Goal: Information Seeking & Learning: Understand process/instructions

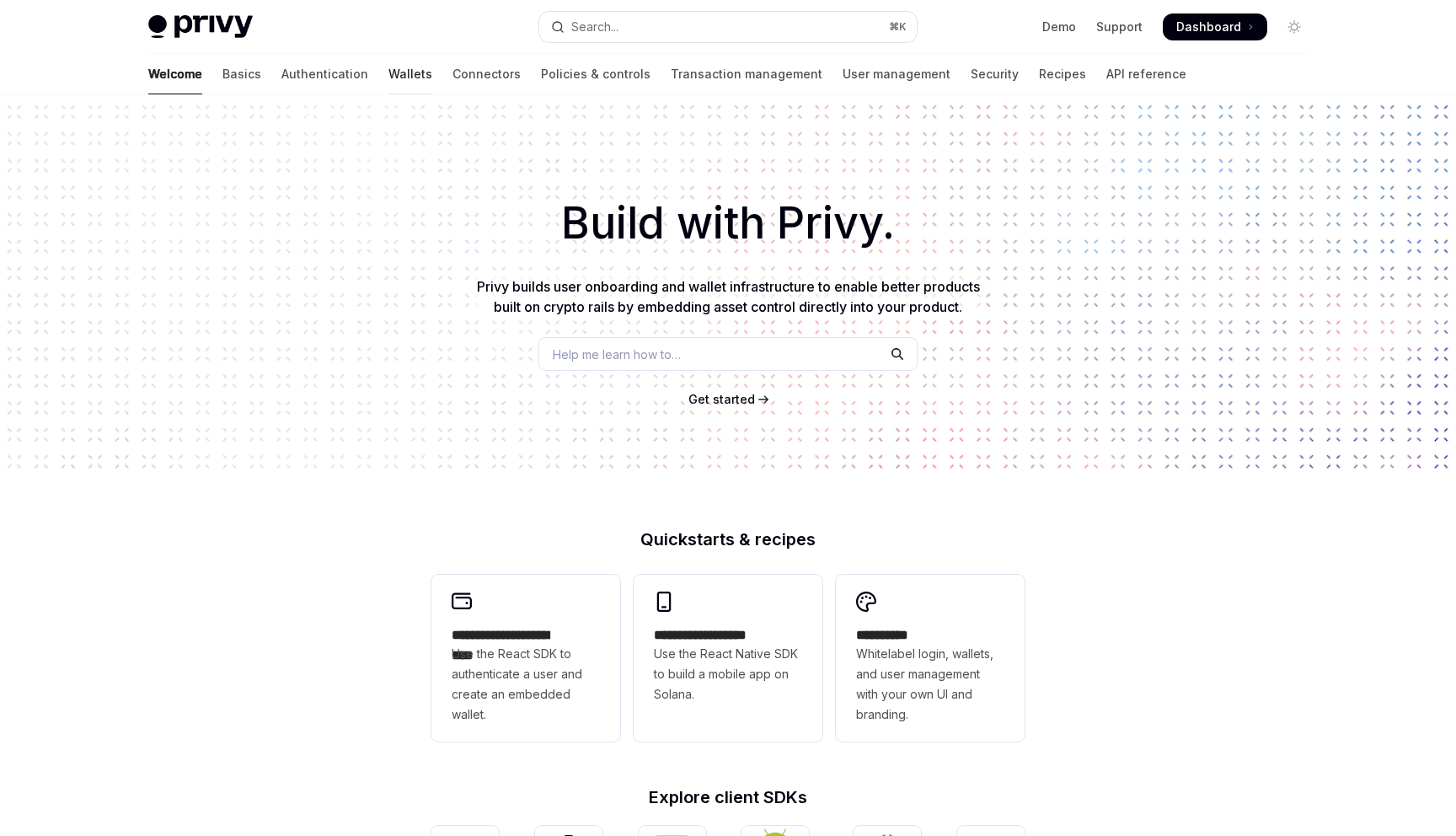
click at [432, 54] on link "Wallets" at bounding box center [410, 74] width 44 height 41
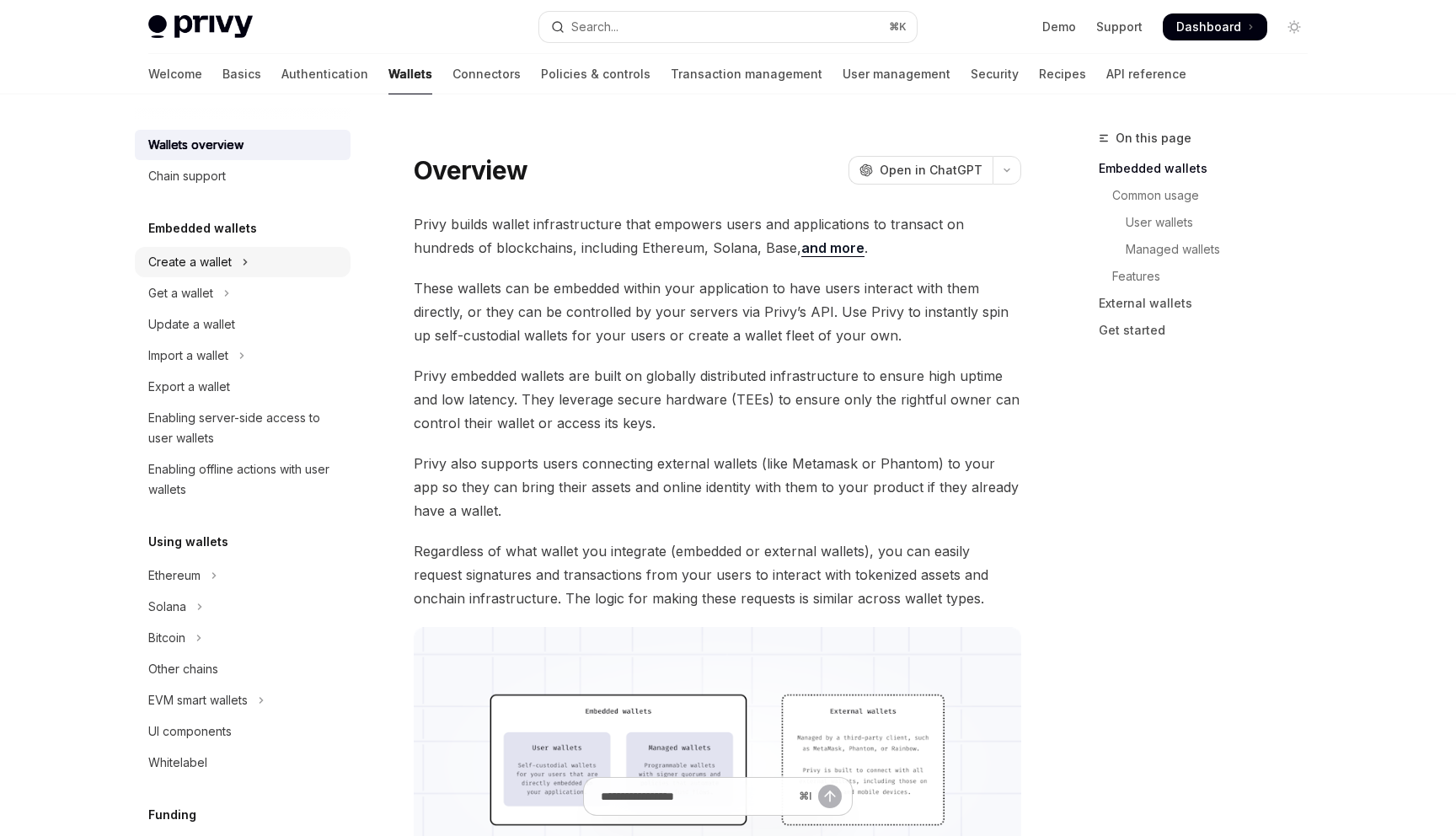
click at [344, 247] on button "Create a wallet" at bounding box center [243, 263] width 216 height 31
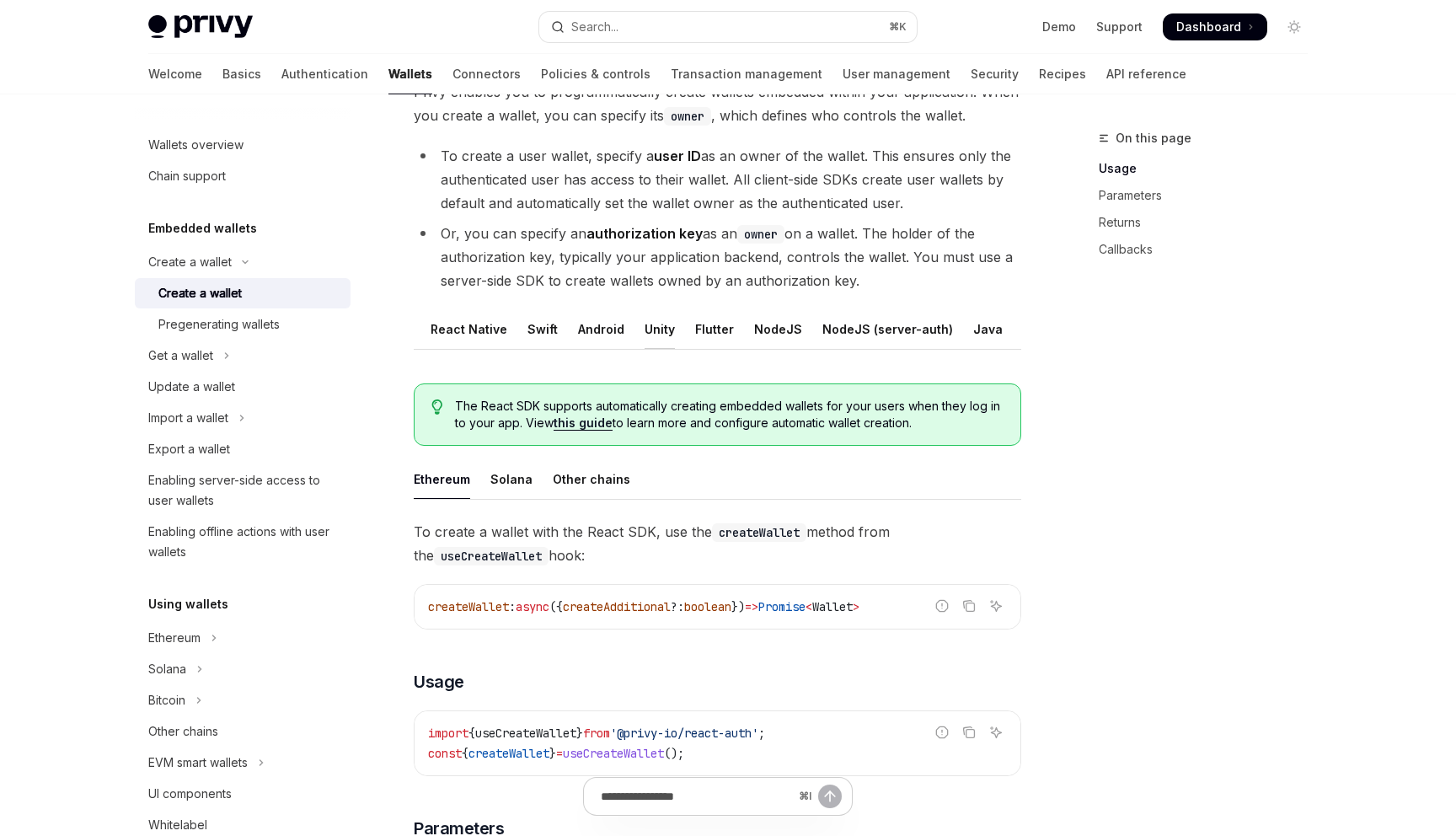
scroll to position [0, 86]
click at [974, 309] on div "REST API" at bounding box center [1001, 329] width 53 height 40
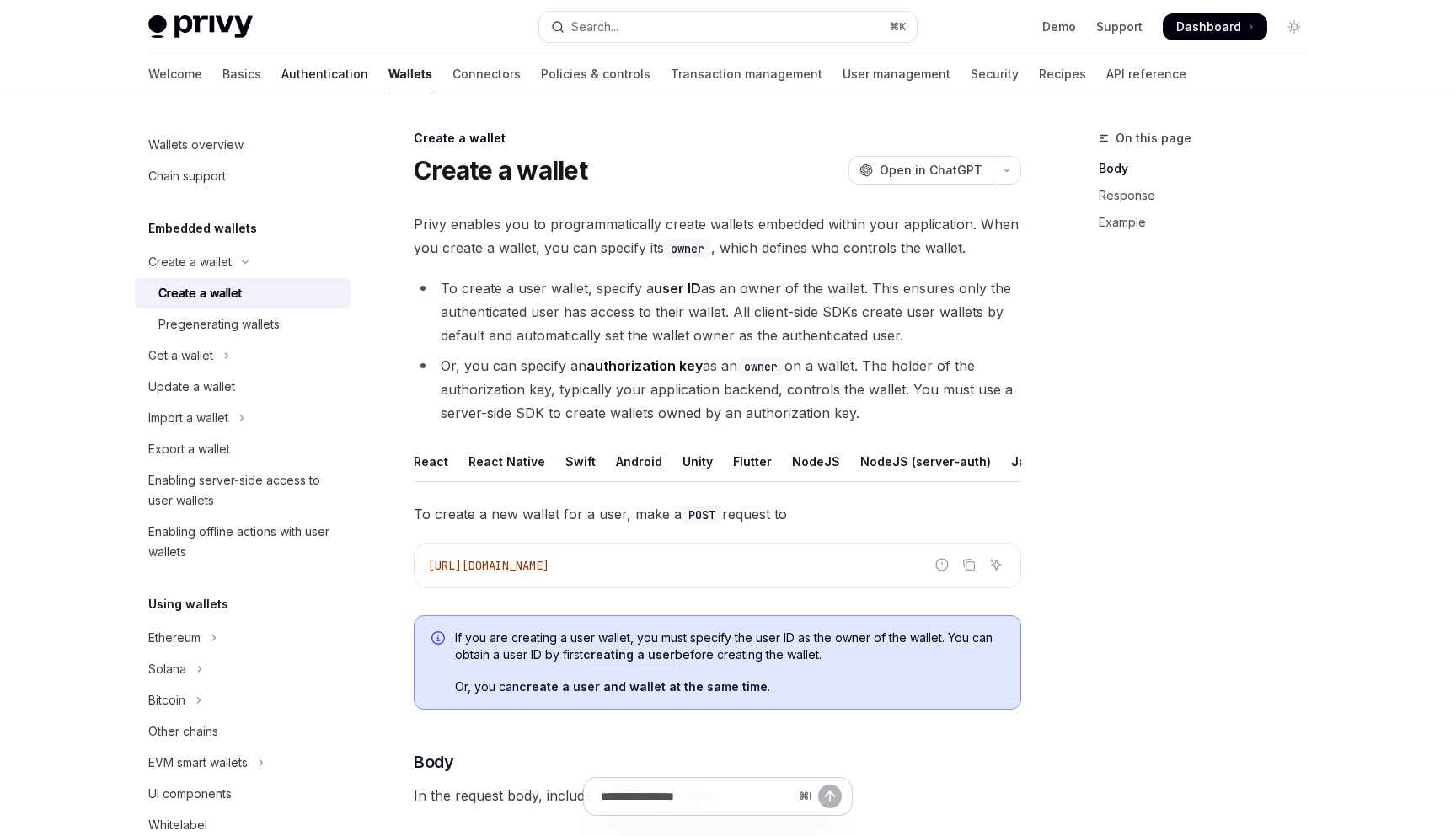
click at [368, 54] on link "Authentication" at bounding box center [324, 74] width 87 height 41
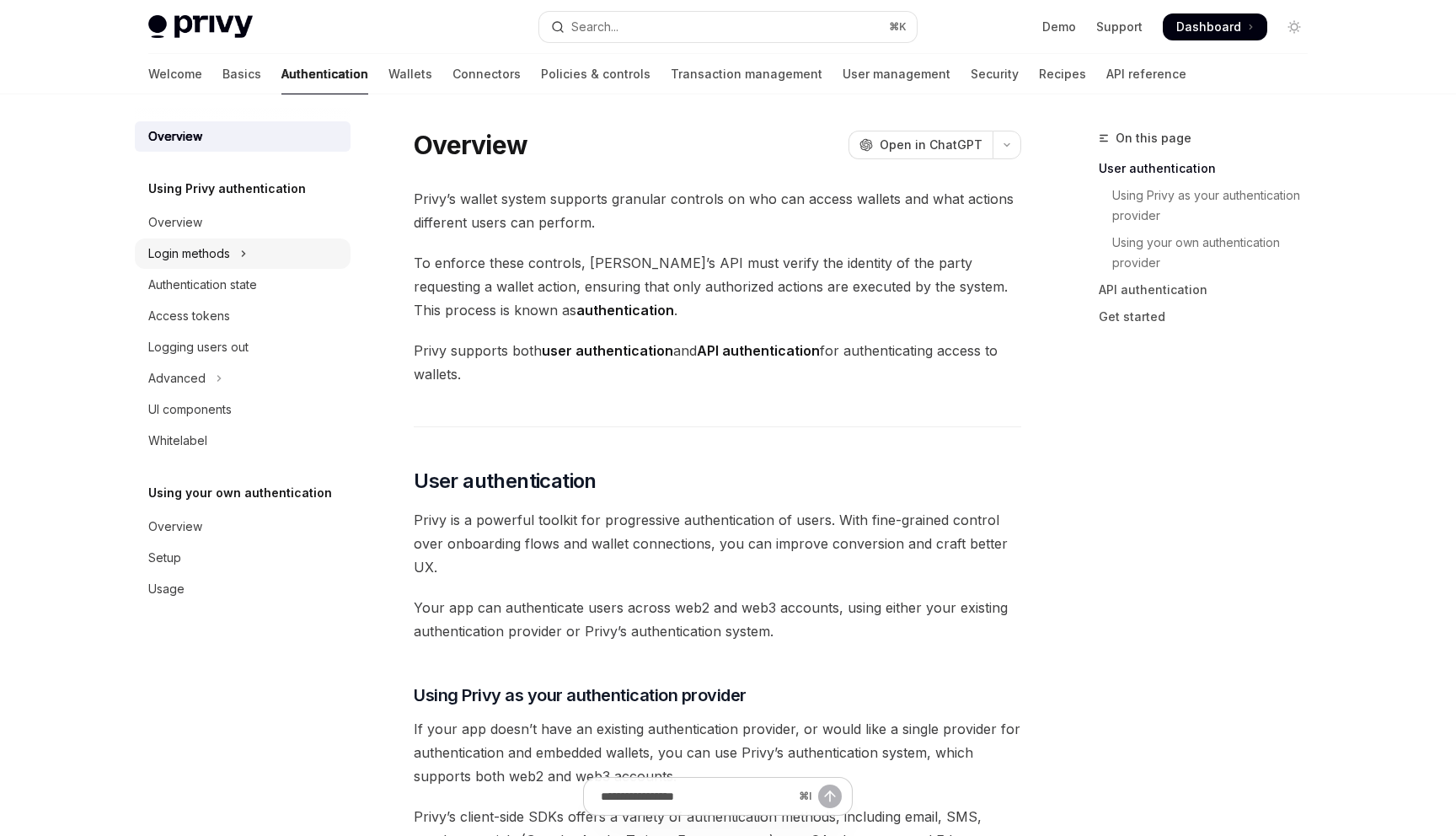
click at [230, 244] on div "Login methods" at bounding box center [189, 254] width 82 height 20
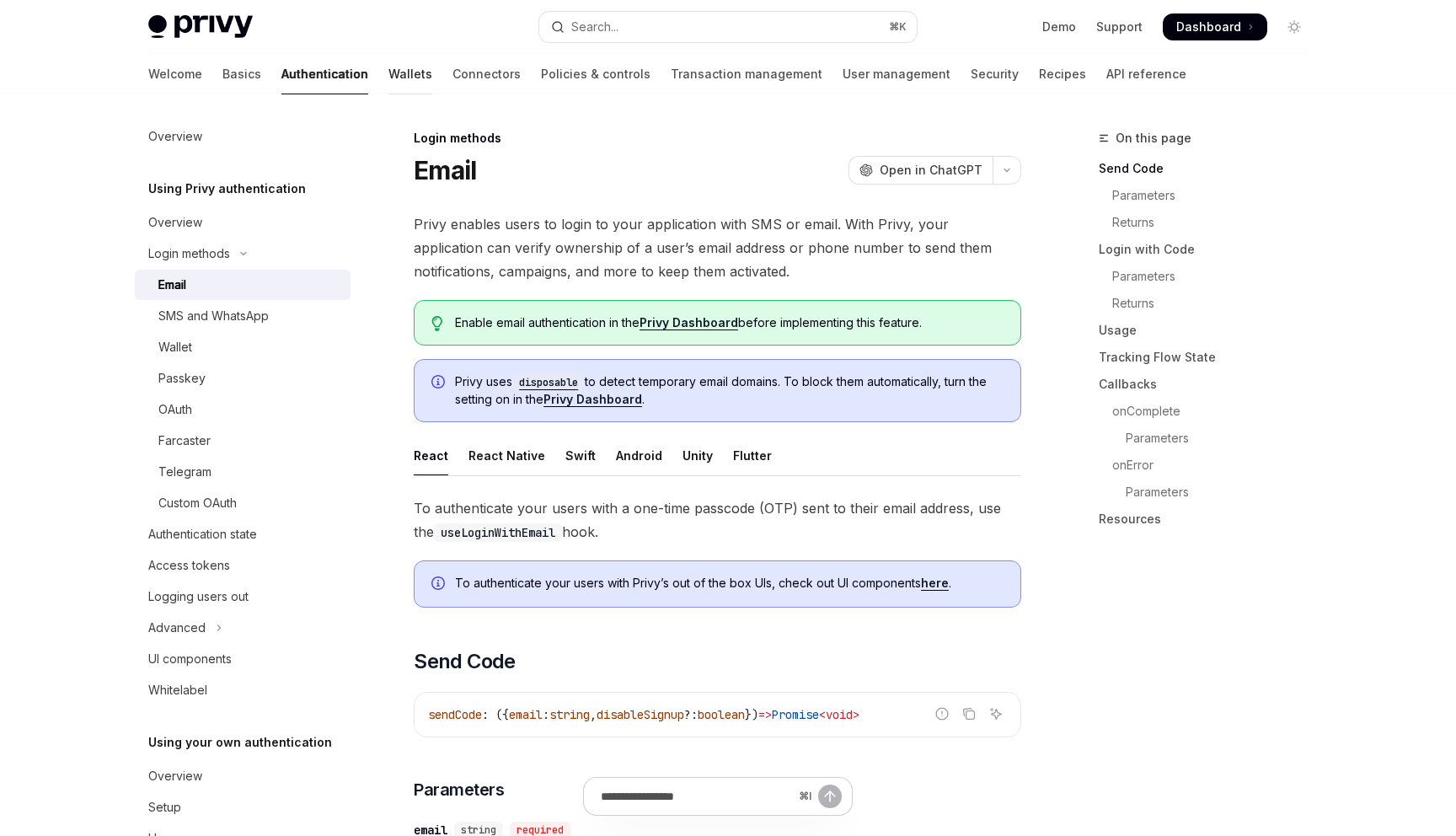
click at [432, 93] on div at bounding box center [410, 94] width 44 height 2
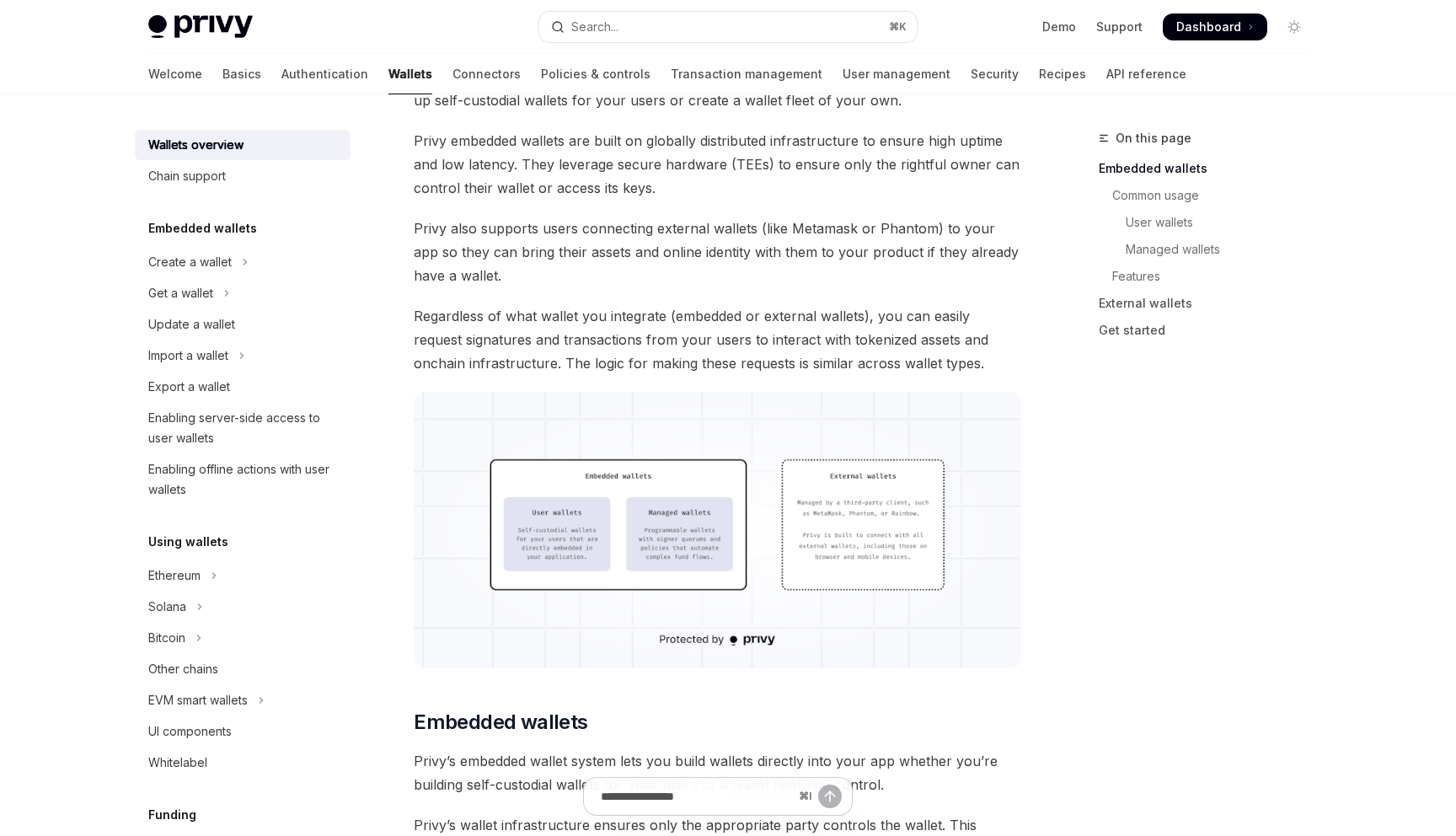
scroll to position [268, 0]
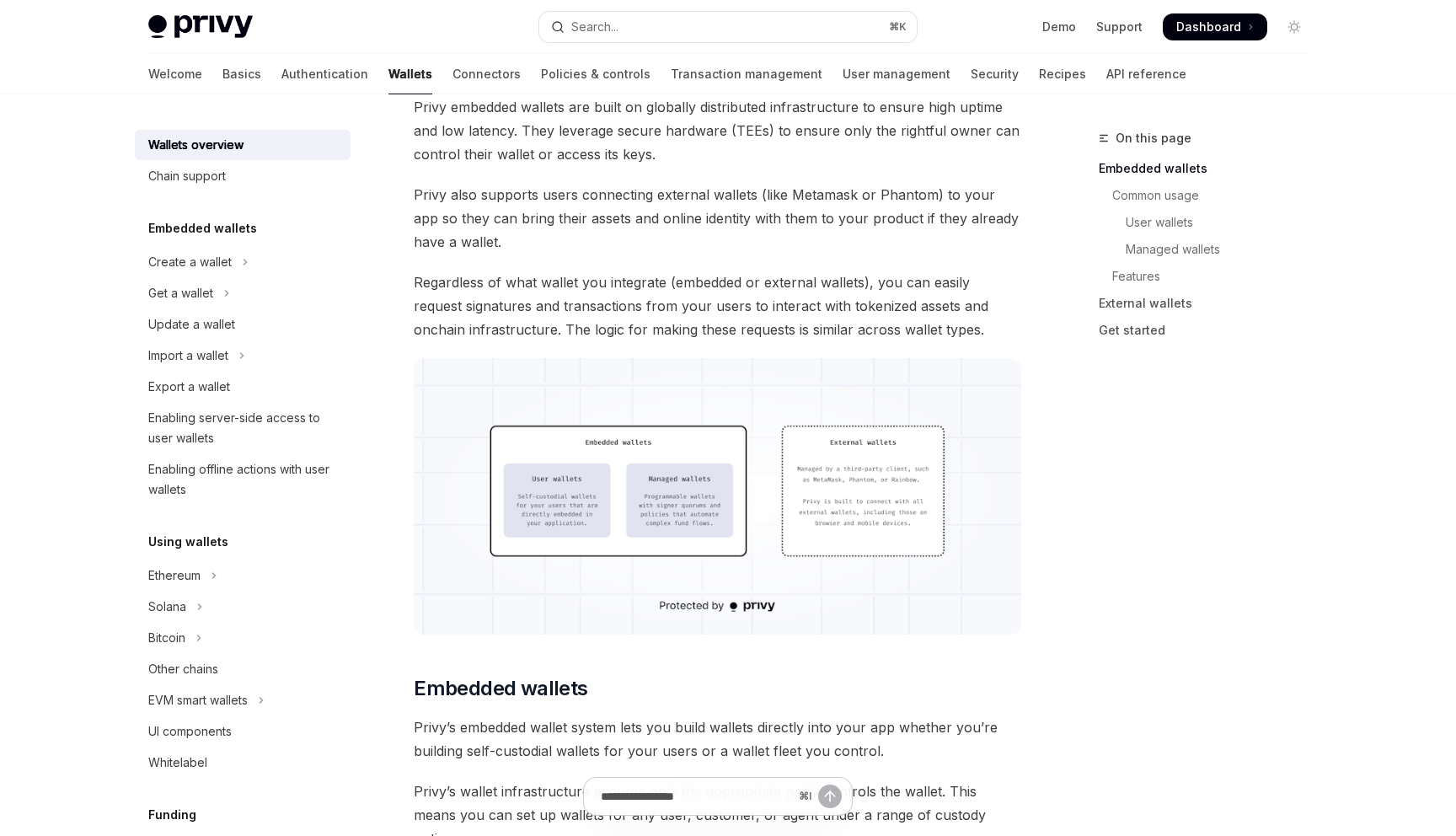
click at [666, 358] on img at bounding box center [717, 495] width 607 height 276
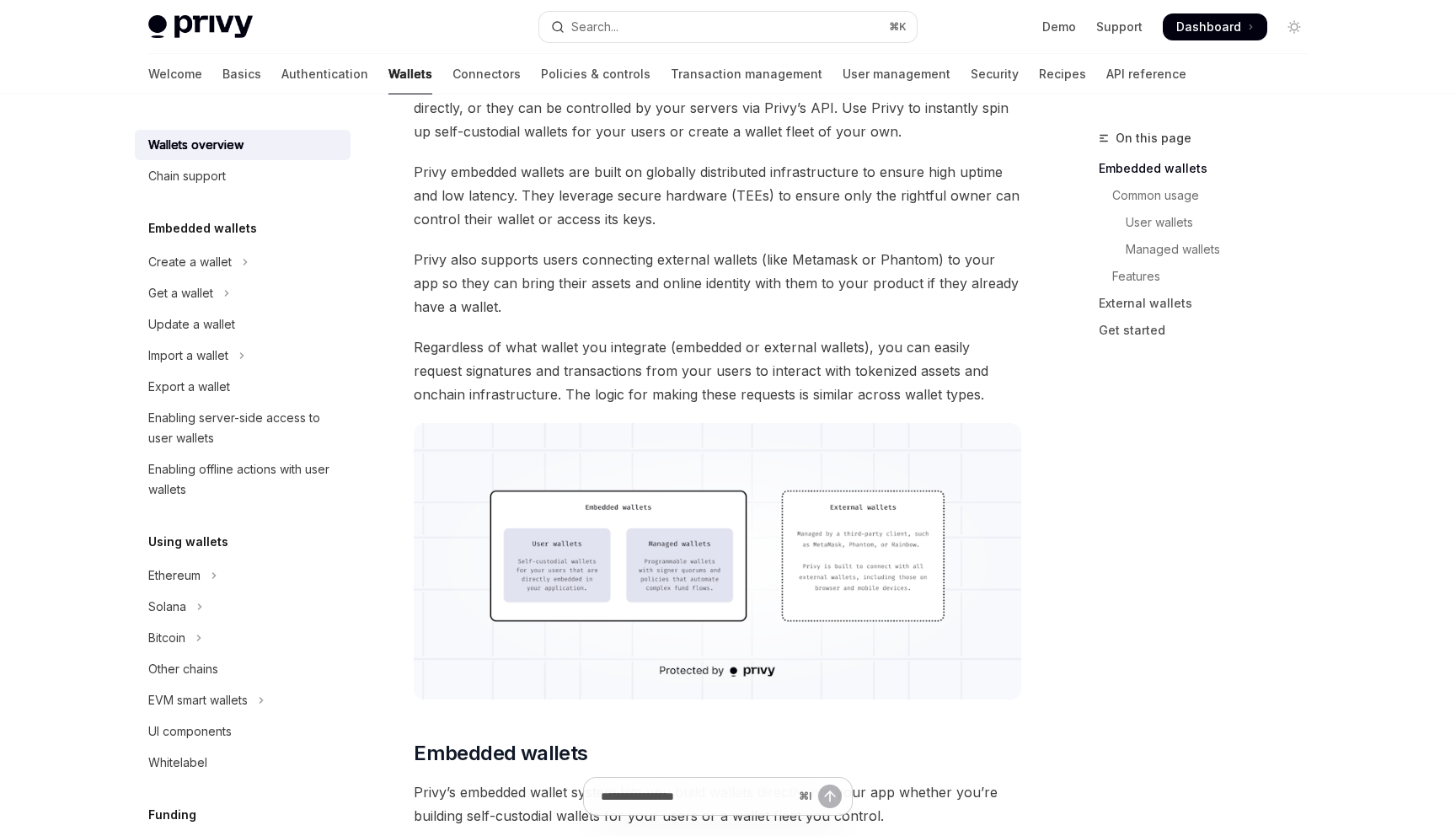
scroll to position [0, 0]
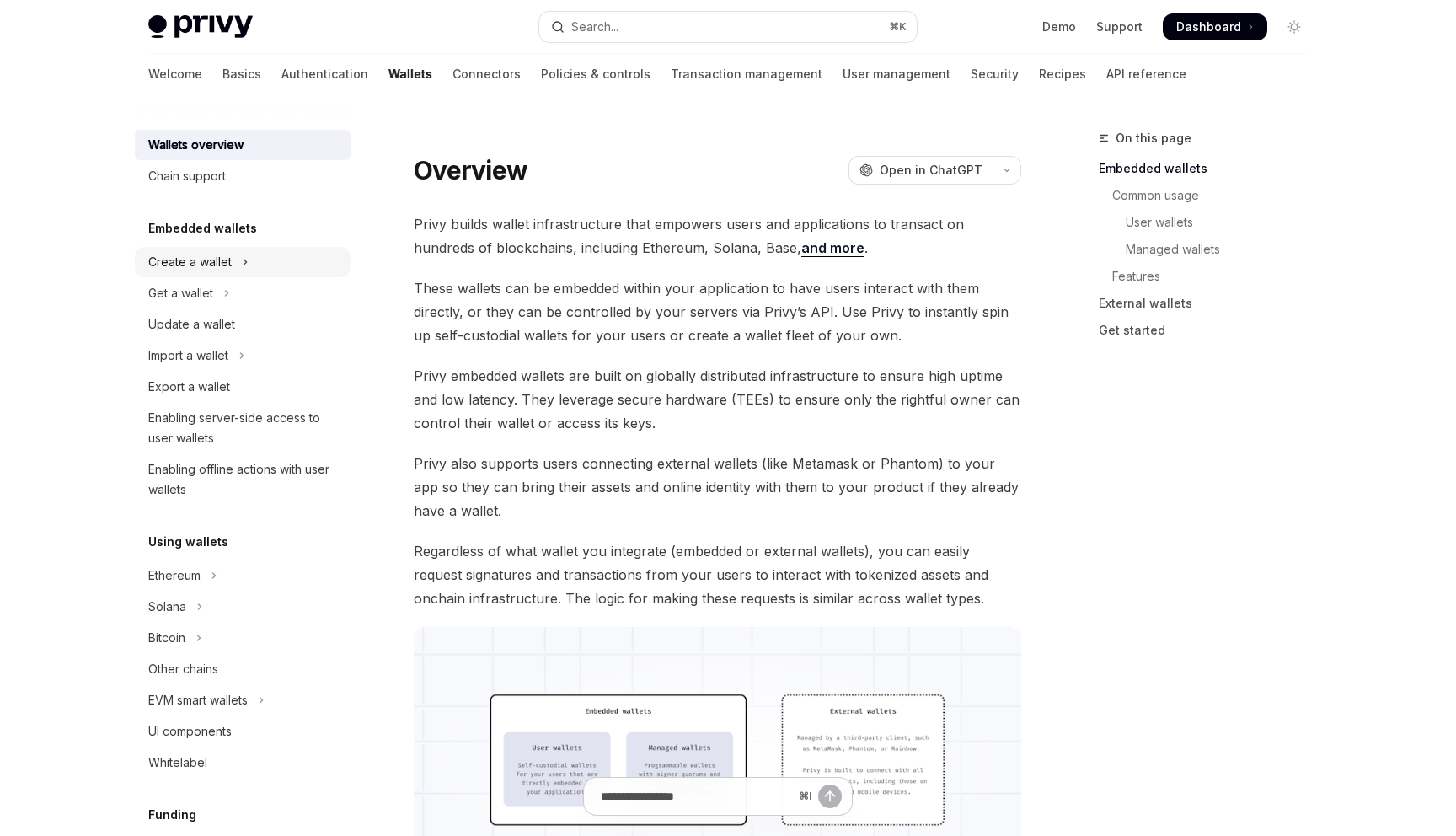
click at [232, 252] on div "Create a wallet" at bounding box center [190, 263] width 83 height 20
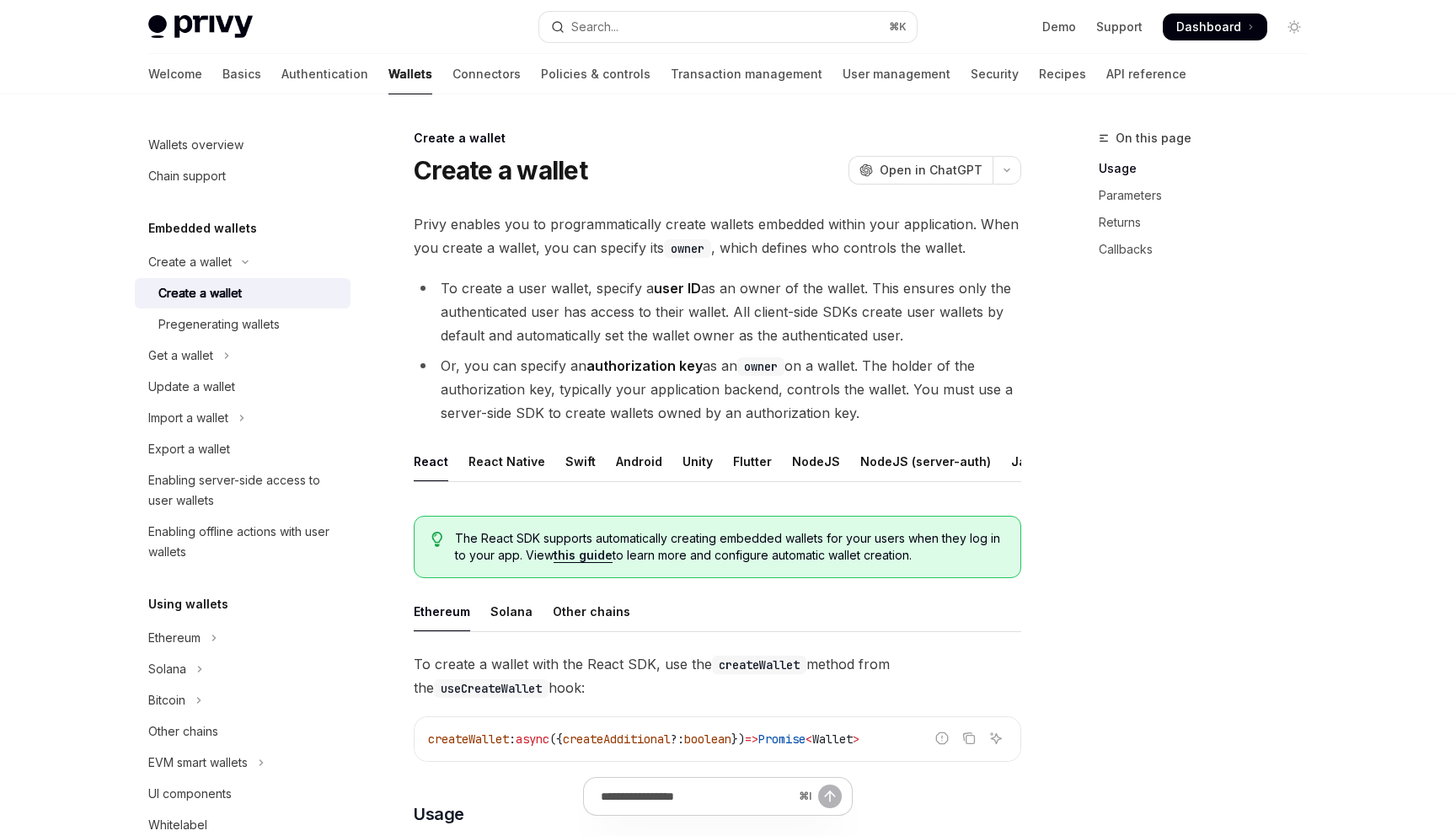
scroll to position [0, 86]
click at [974, 442] on div "REST API" at bounding box center [1001, 461] width 53 height 40
type textarea "*"
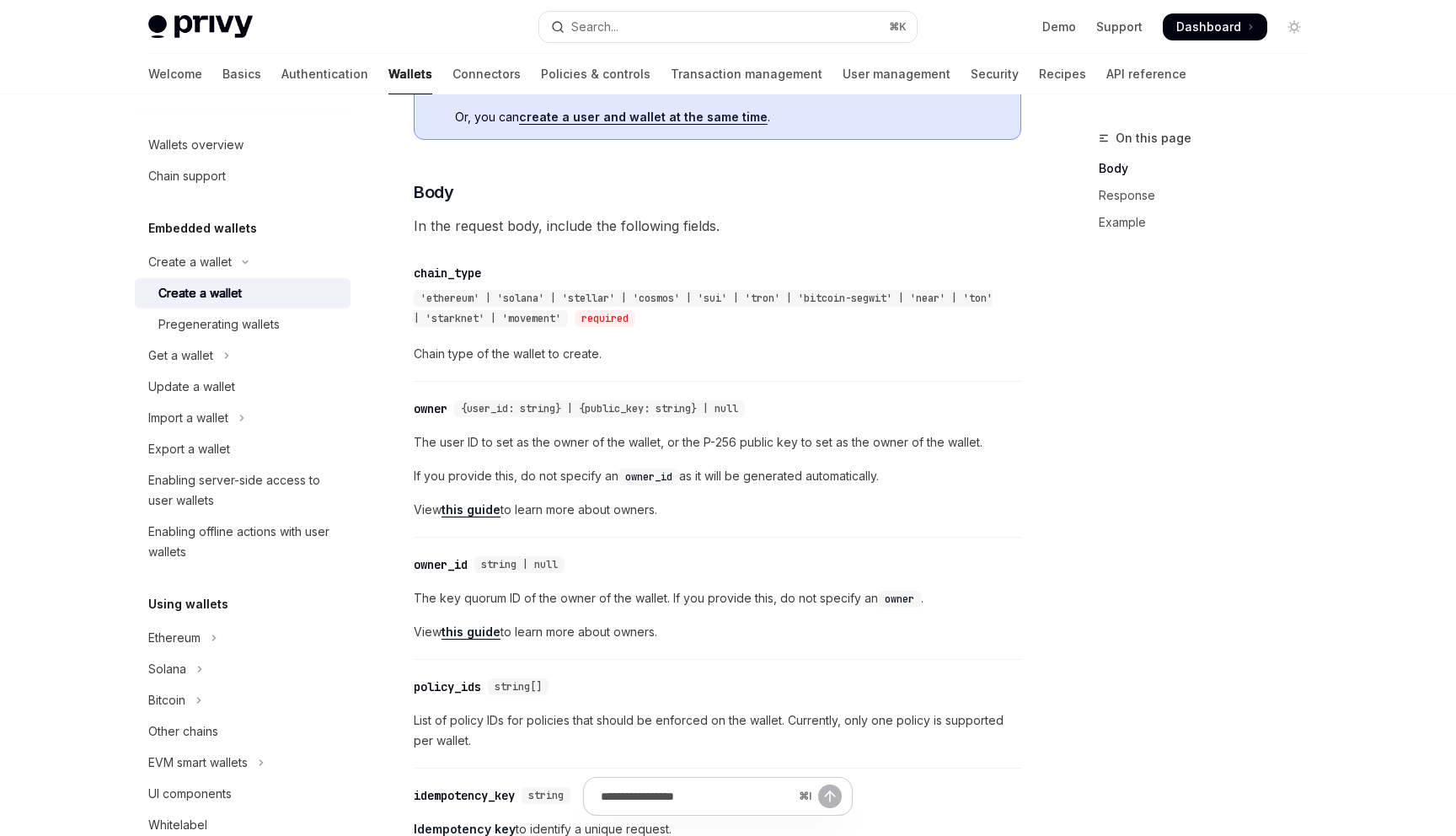
scroll to position [604, 0]
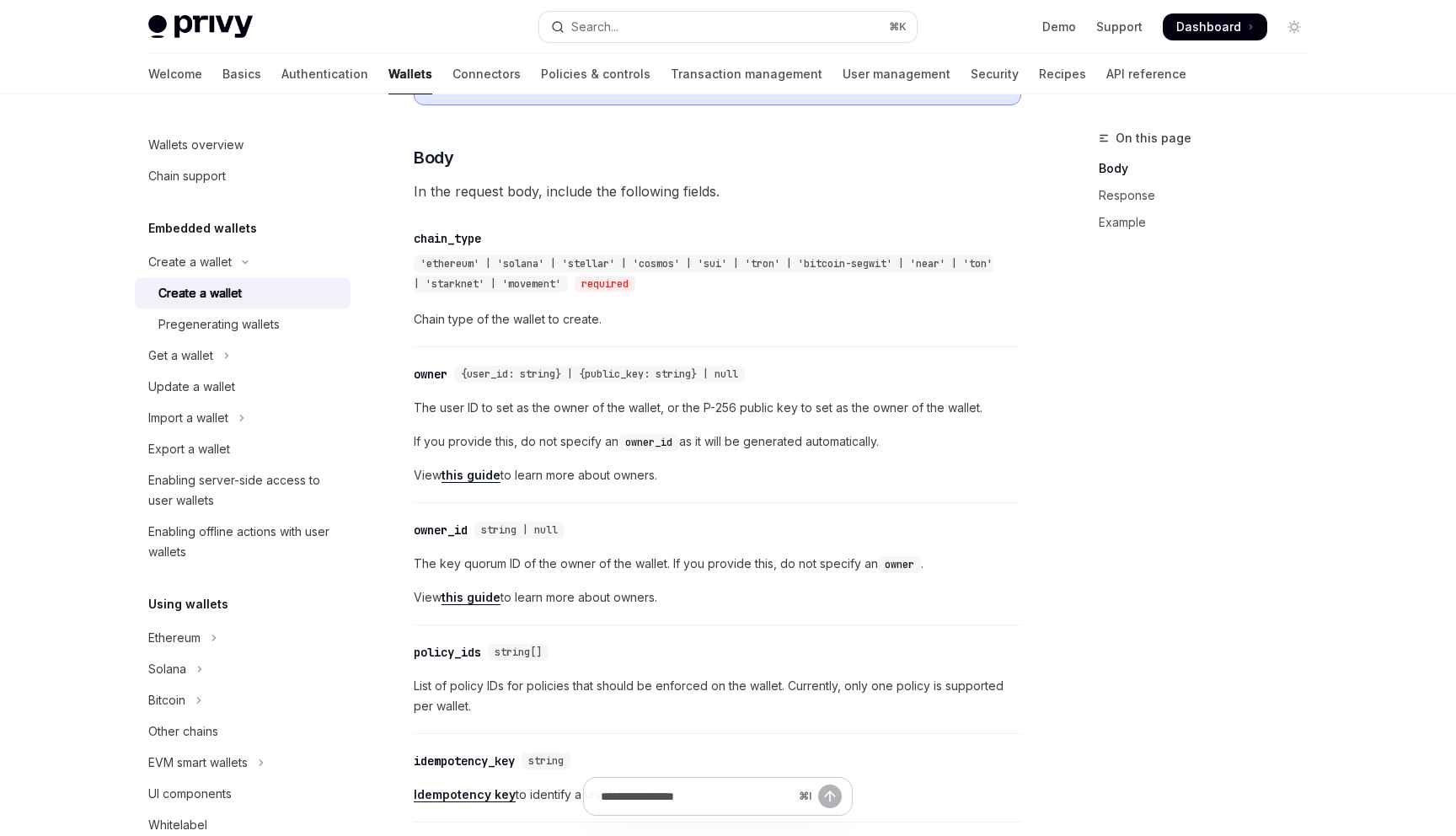
click at [739, 511] on div "​ owner_id string | null The key quorum ID of the owner of the wallet. If you p…" at bounding box center [717, 568] width 607 height 114
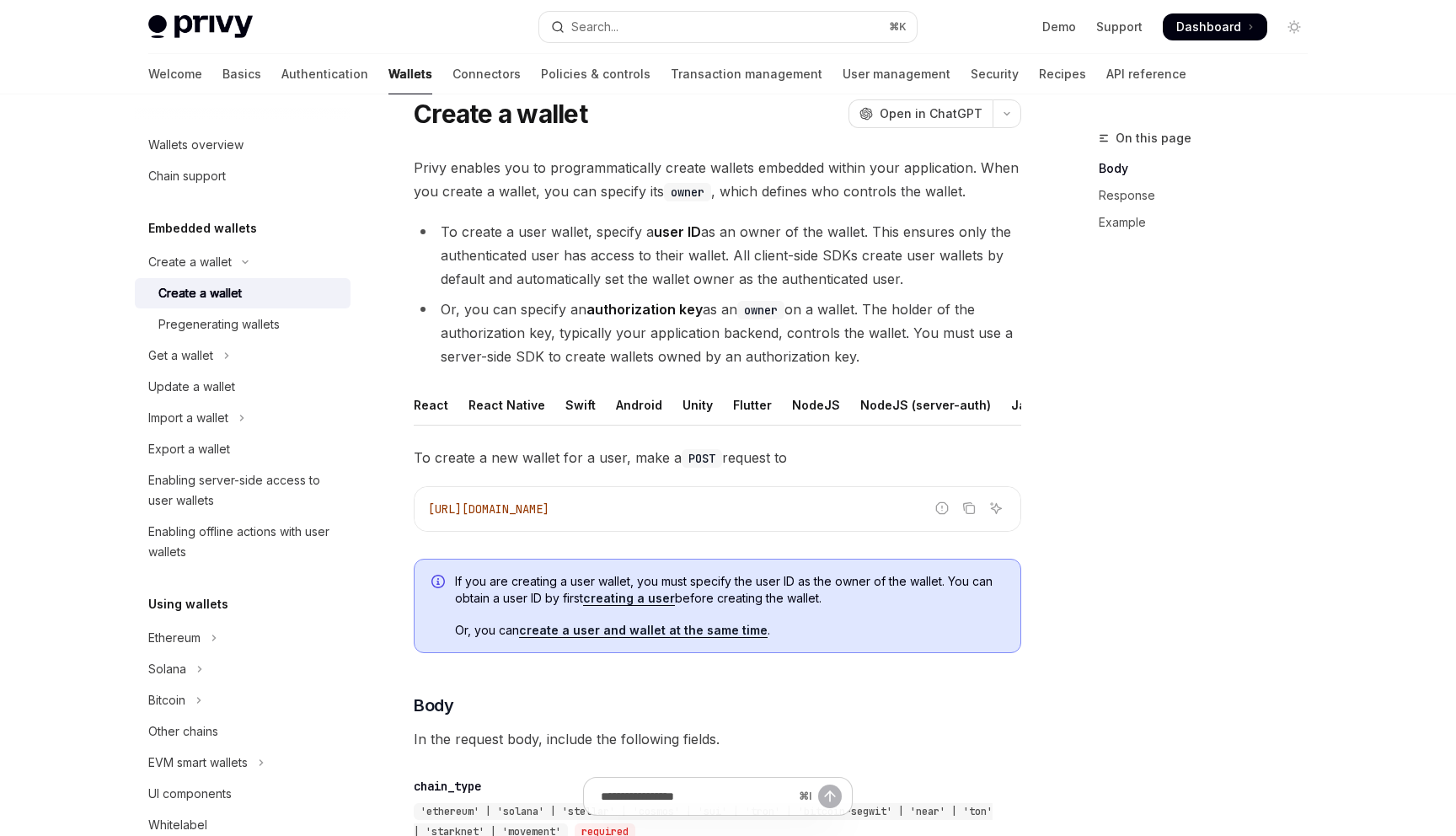
scroll to position [0, 0]
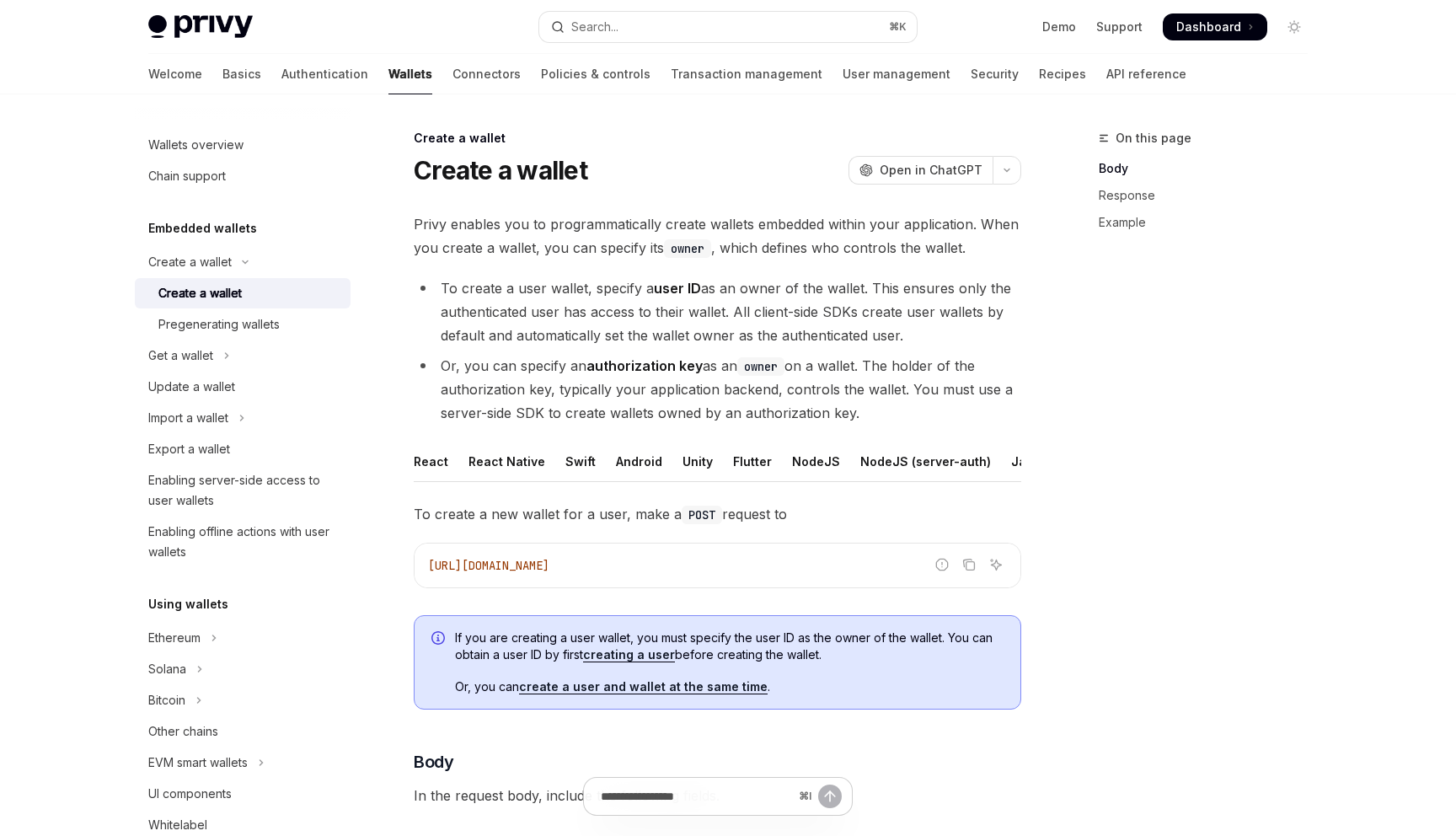
click at [992, 155] on button "button" at bounding box center [1007, 170] width 29 height 29
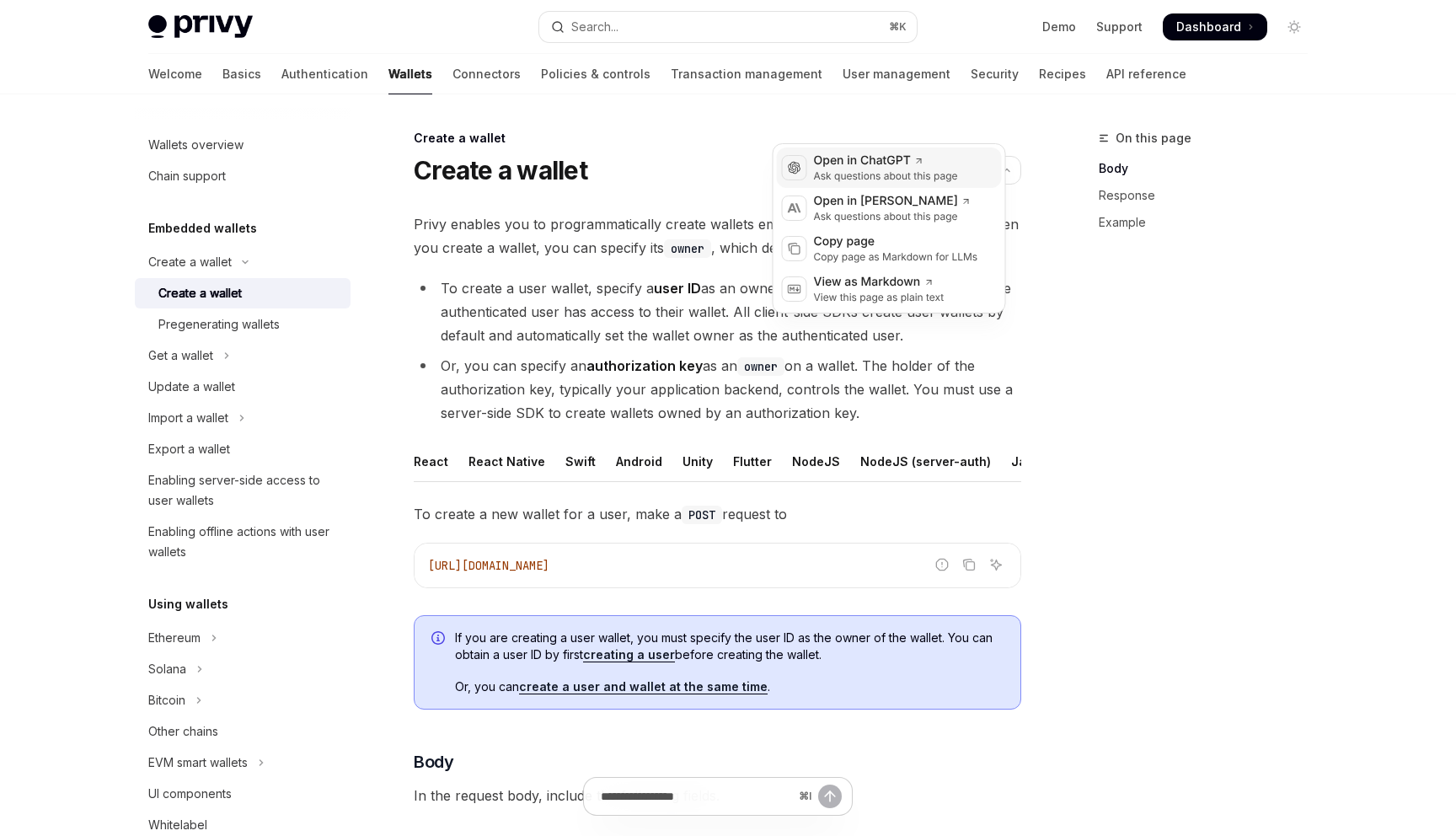
click at [855, 153] on div "Open in ChatGPT" at bounding box center [886, 161] width 144 height 17
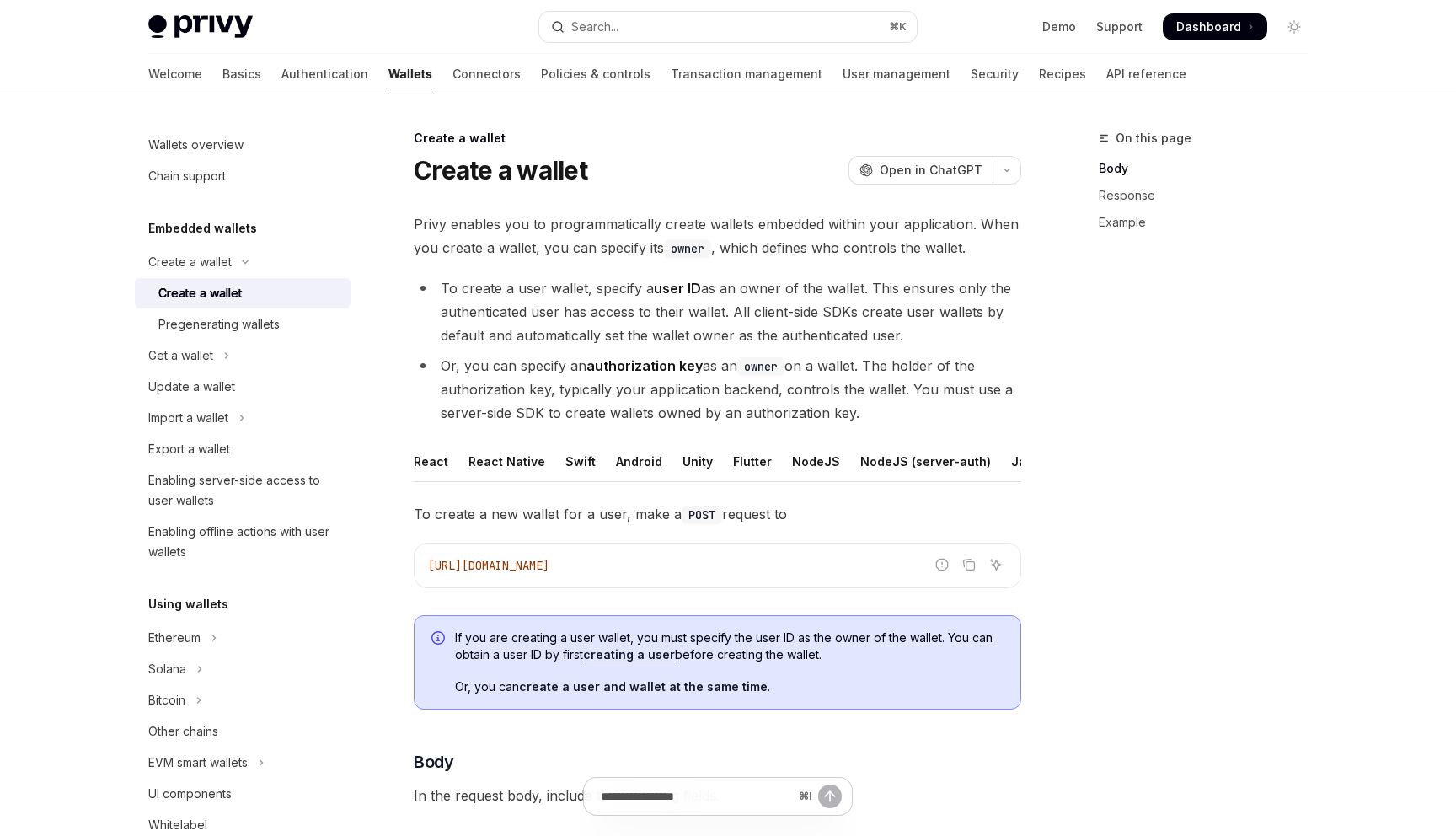
scroll to position [0, 86]
click at [974, 442] on div "REST API" at bounding box center [1001, 461] width 53 height 40
type textarea "*"
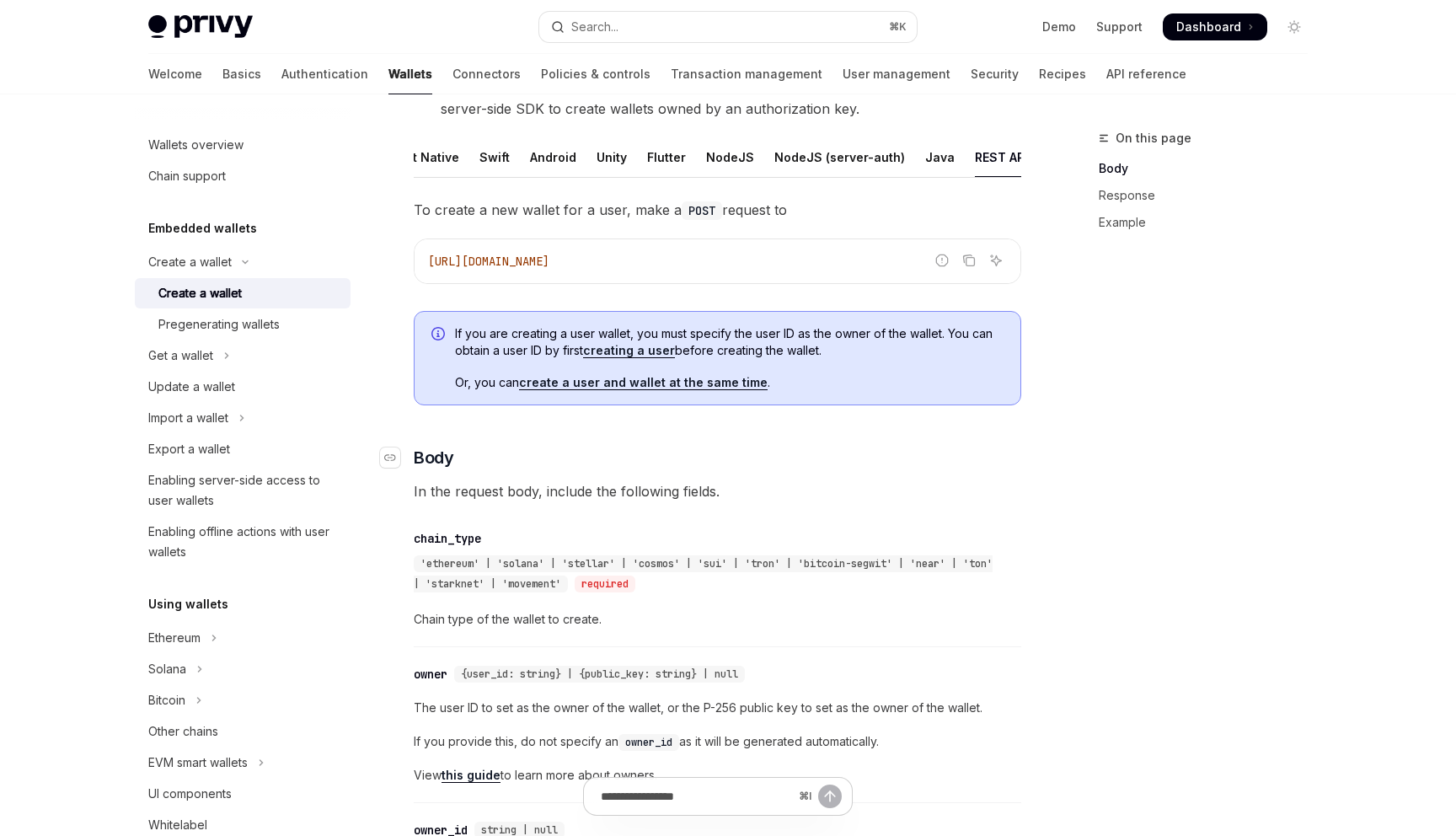
scroll to position [343, 0]
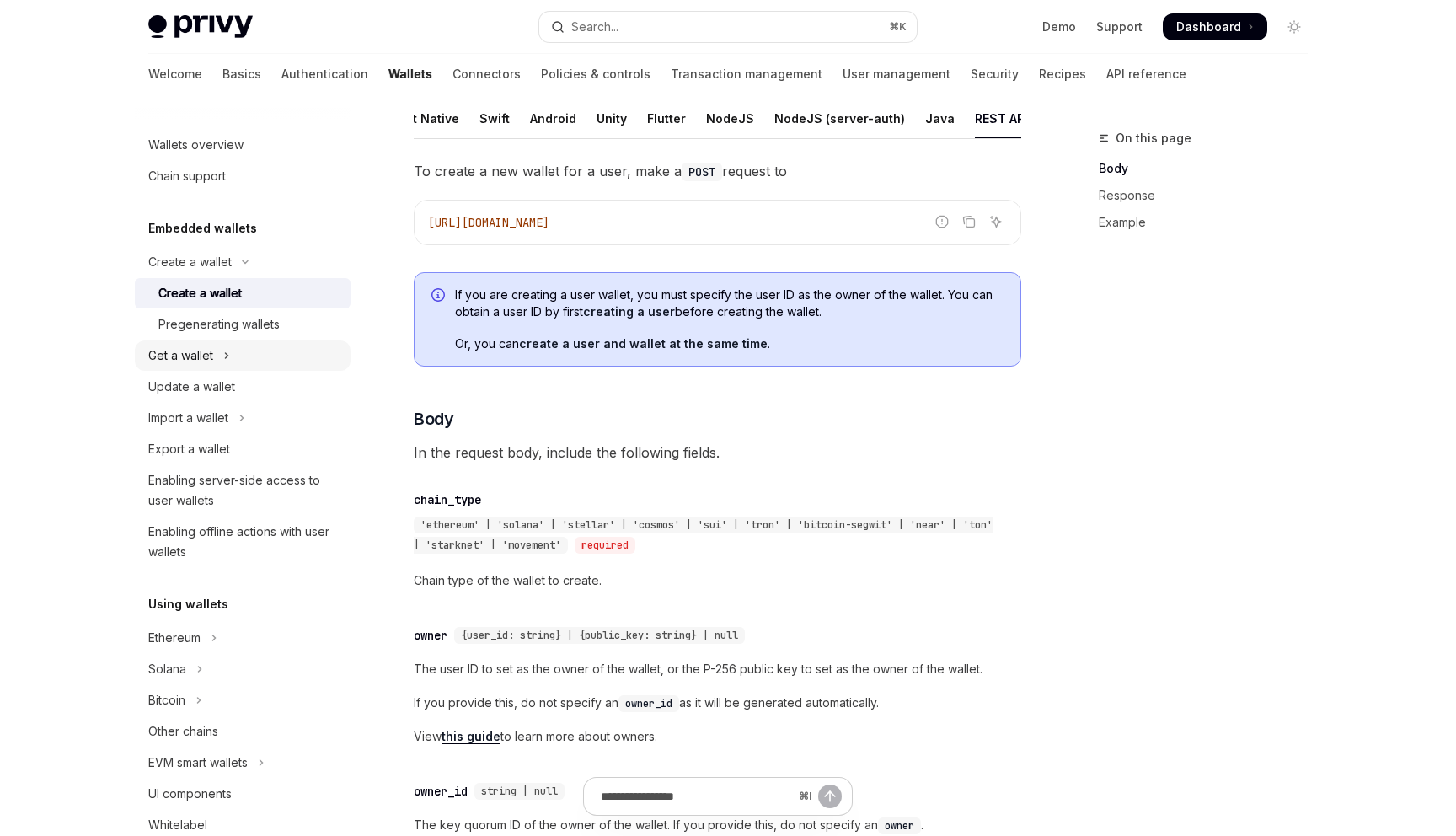
click at [333, 341] on button "Get a wallet" at bounding box center [243, 356] width 216 height 31
type textarea "*"
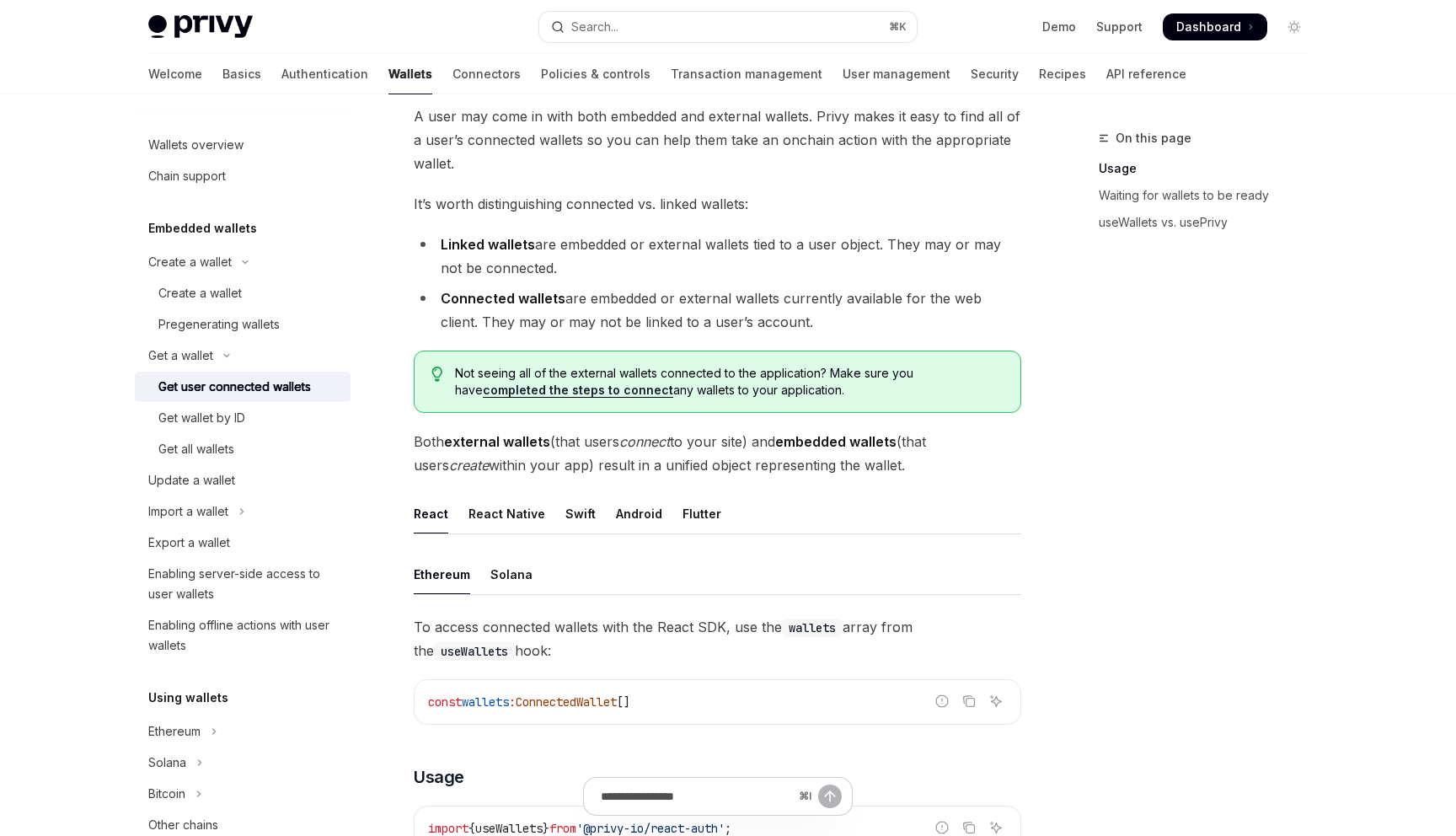
scroll to position [212, 0]
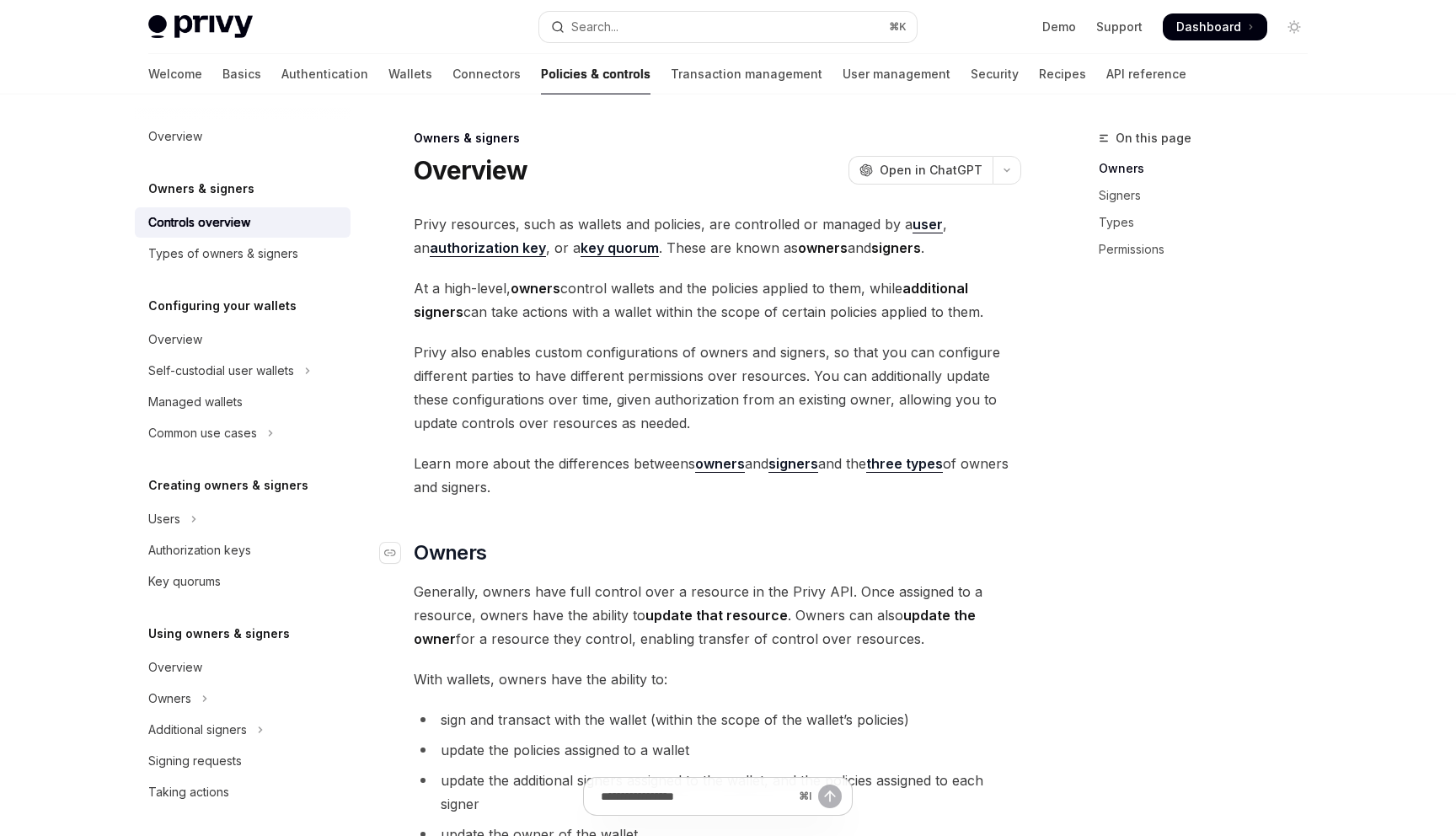
click at [610, 539] on h2 "​ Owners" at bounding box center [717, 553] width 607 height 27
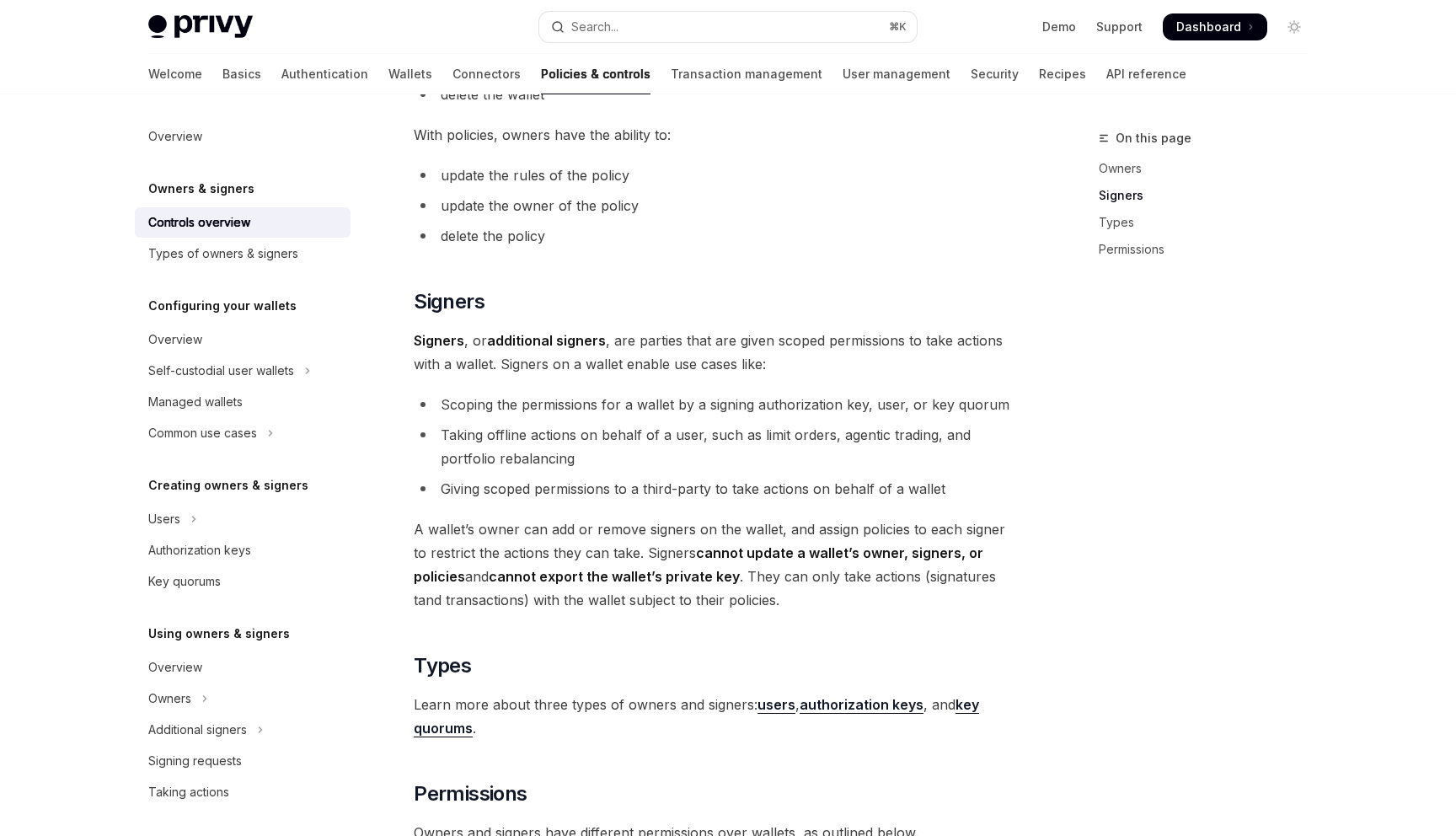
scroll to position [805, 0]
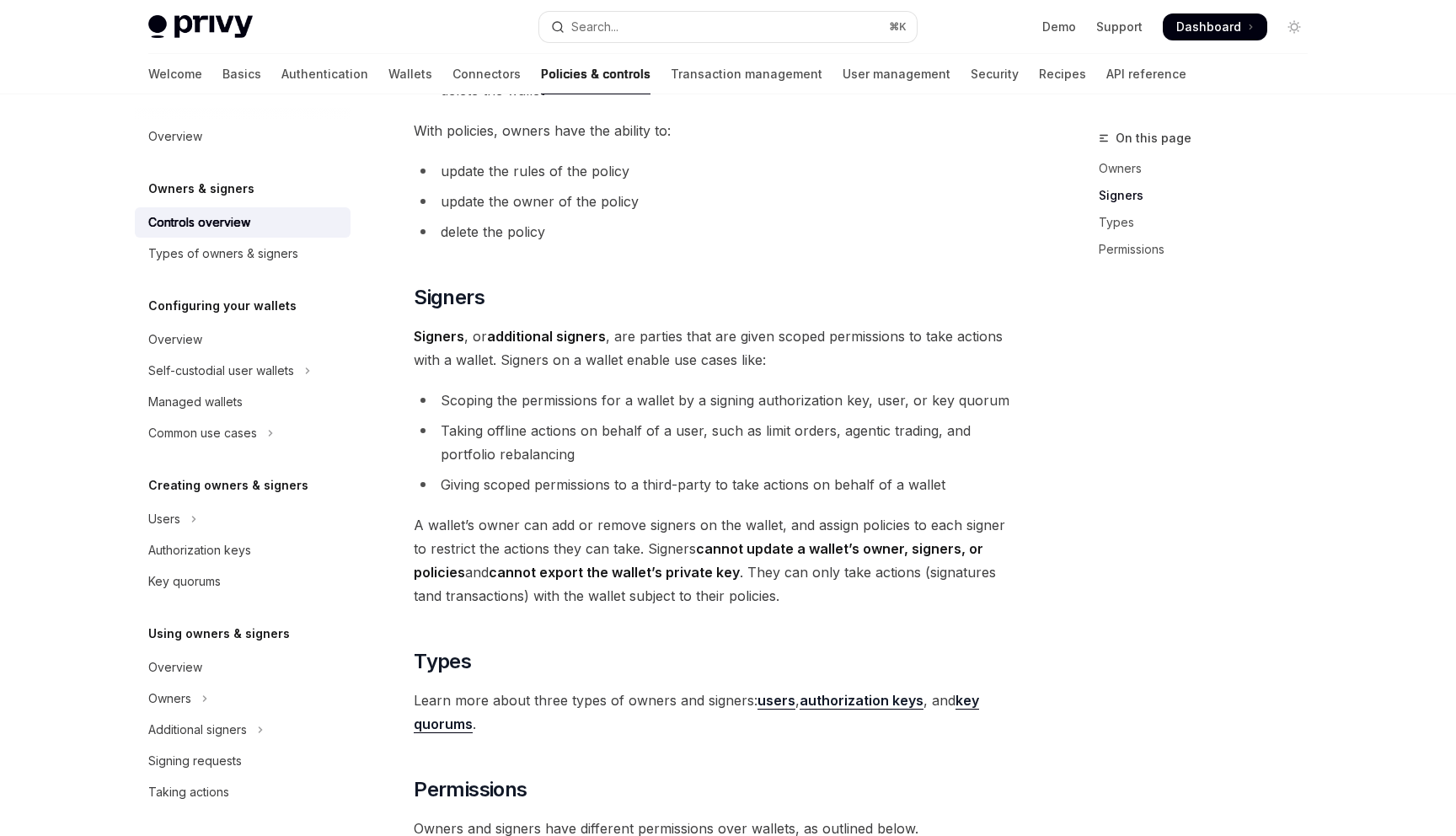
click at [762, 692] on strong "users" at bounding box center [776, 700] width 38 height 17
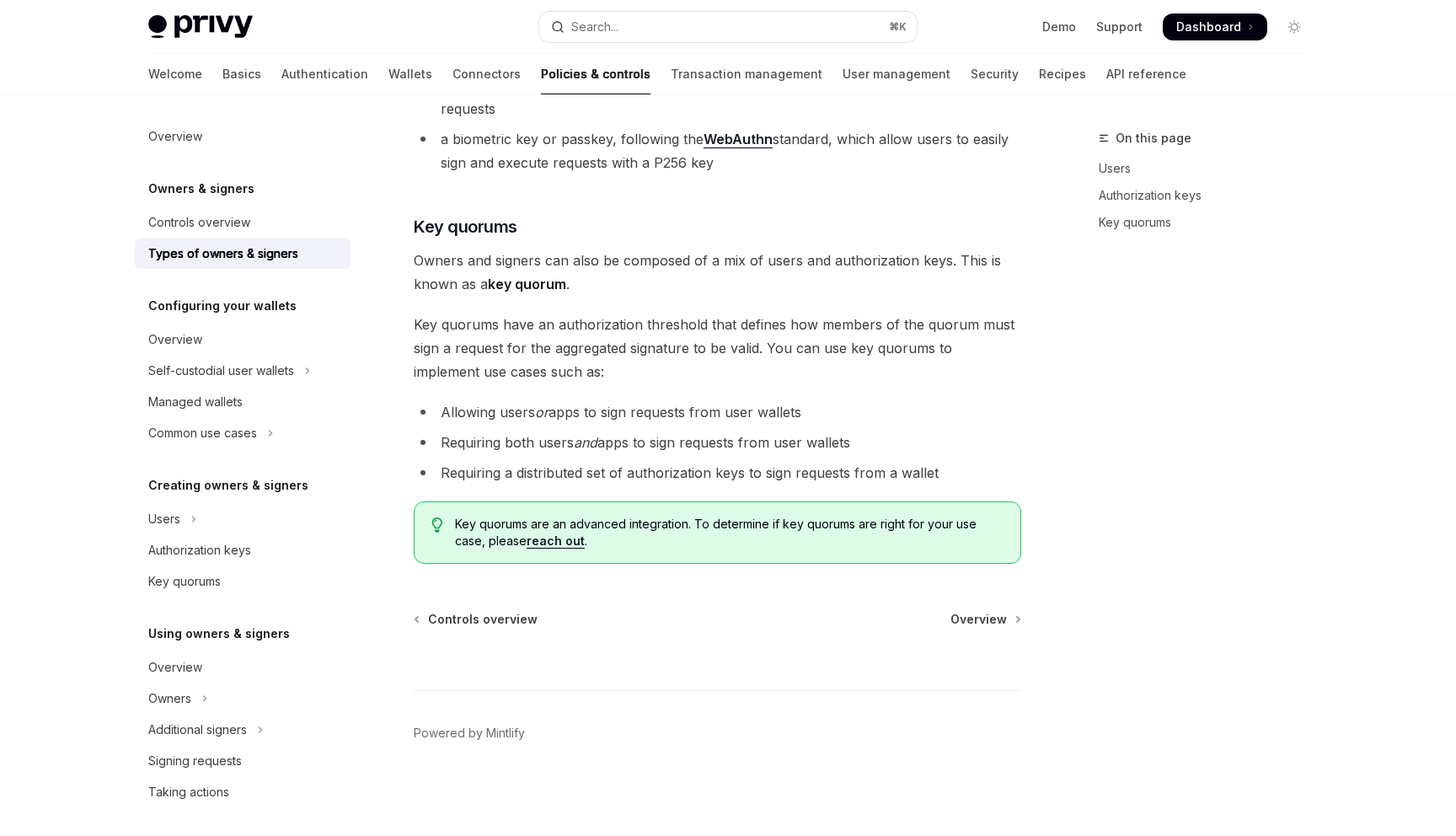
scroll to position [112, 0]
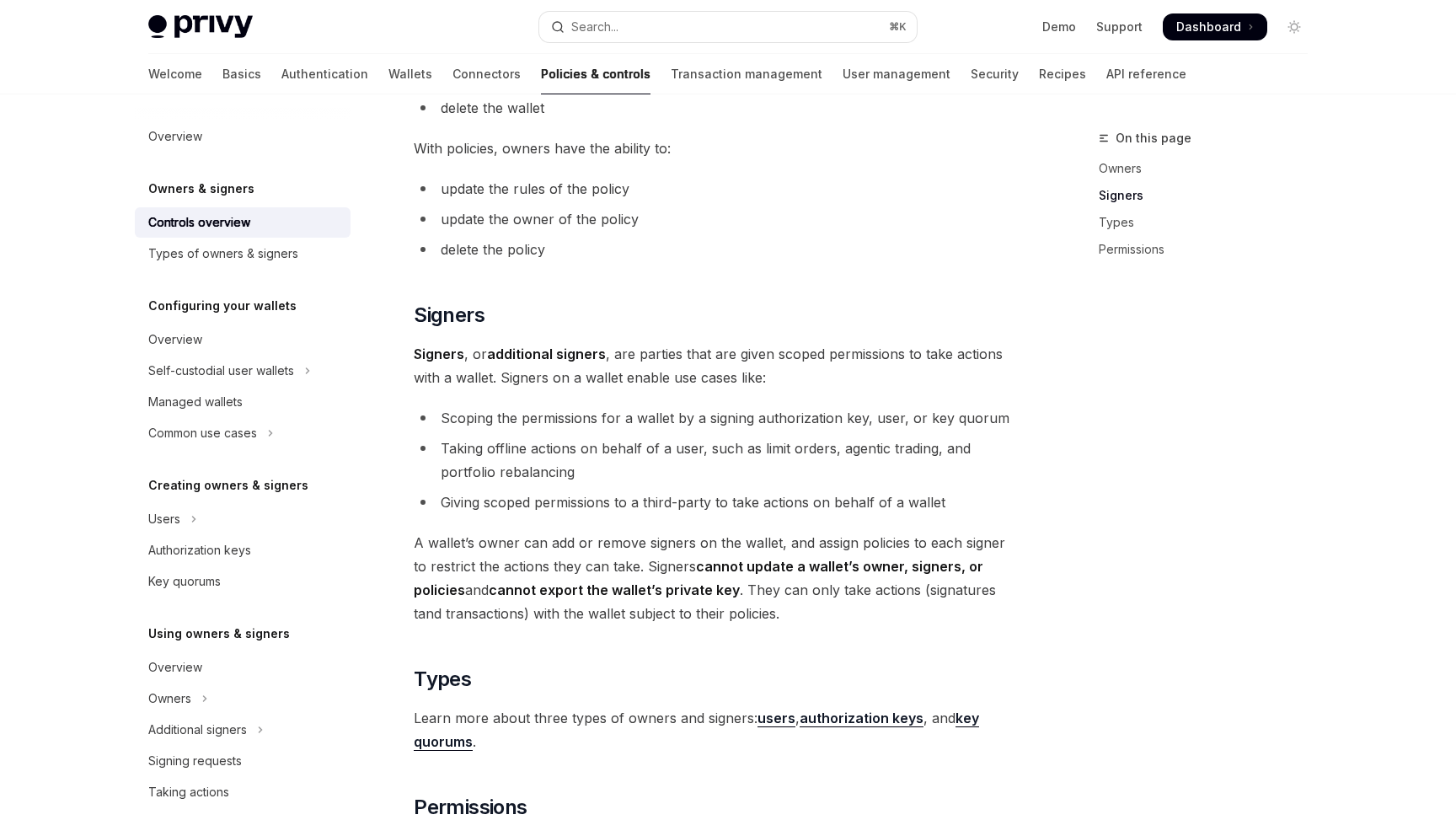
scroll to position [805, 0]
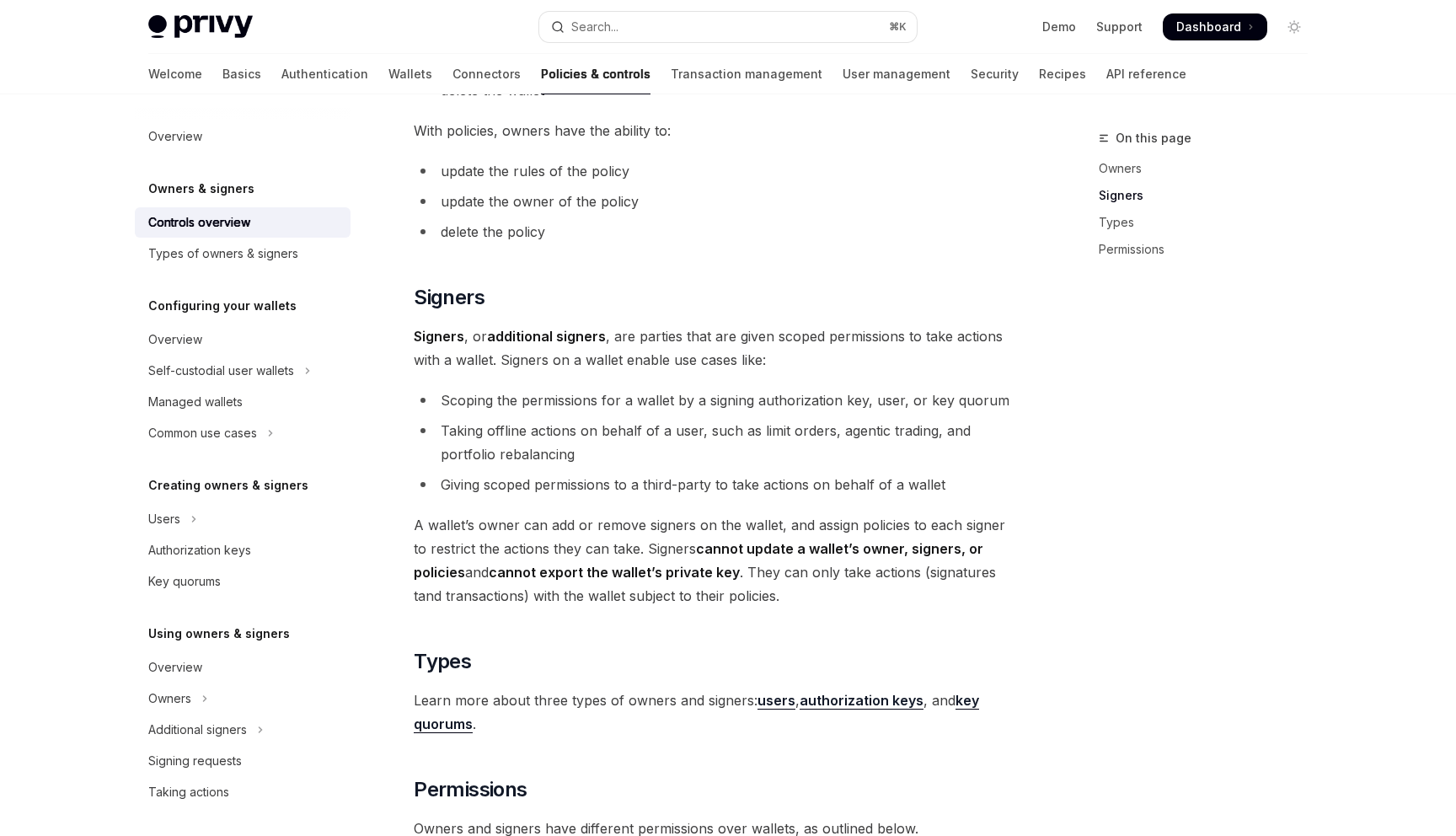
click at [549, 55] on link "Policies & controls" at bounding box center [595, 74] width 110 height 41
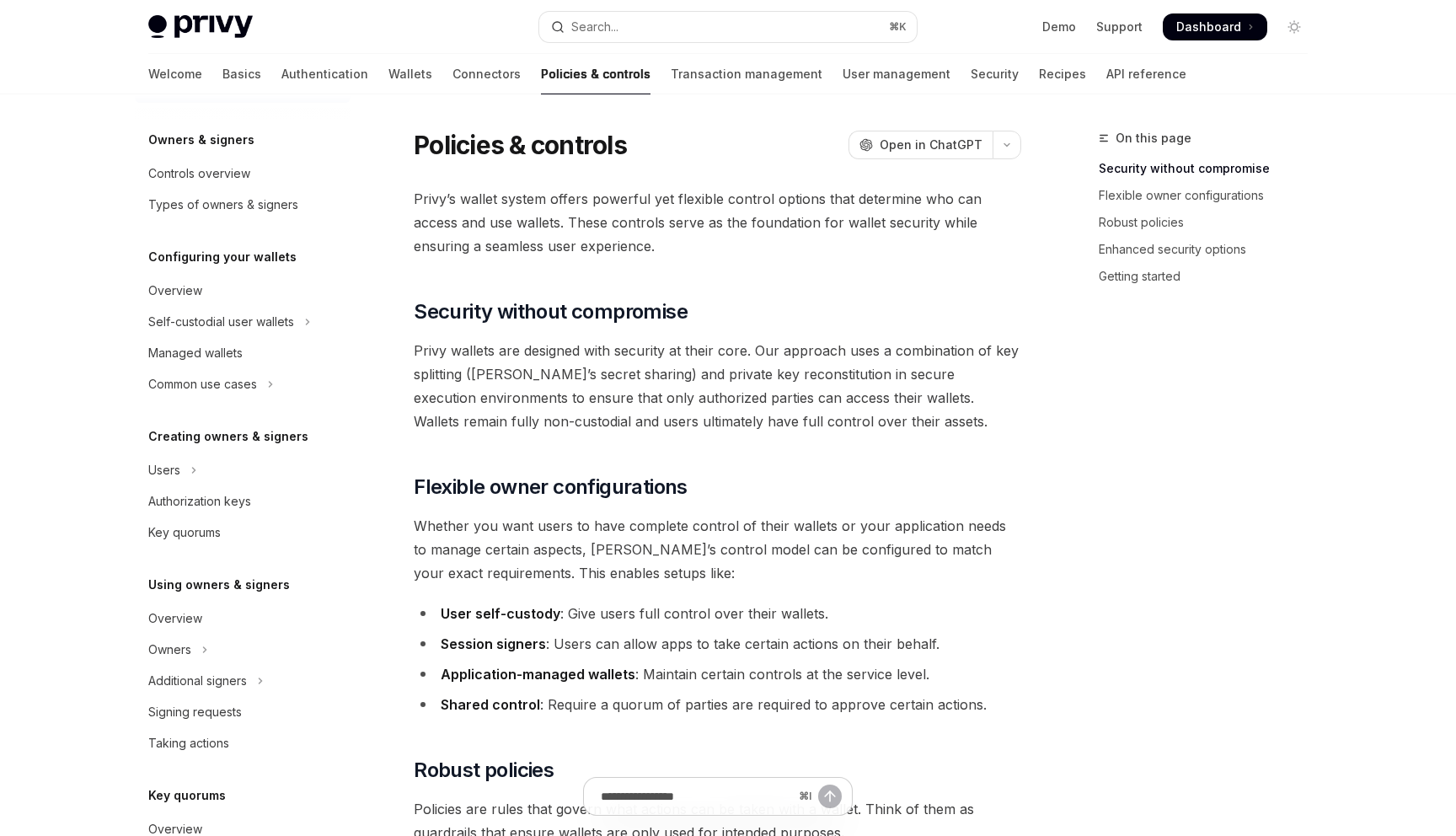
scroll to position [55, 0]
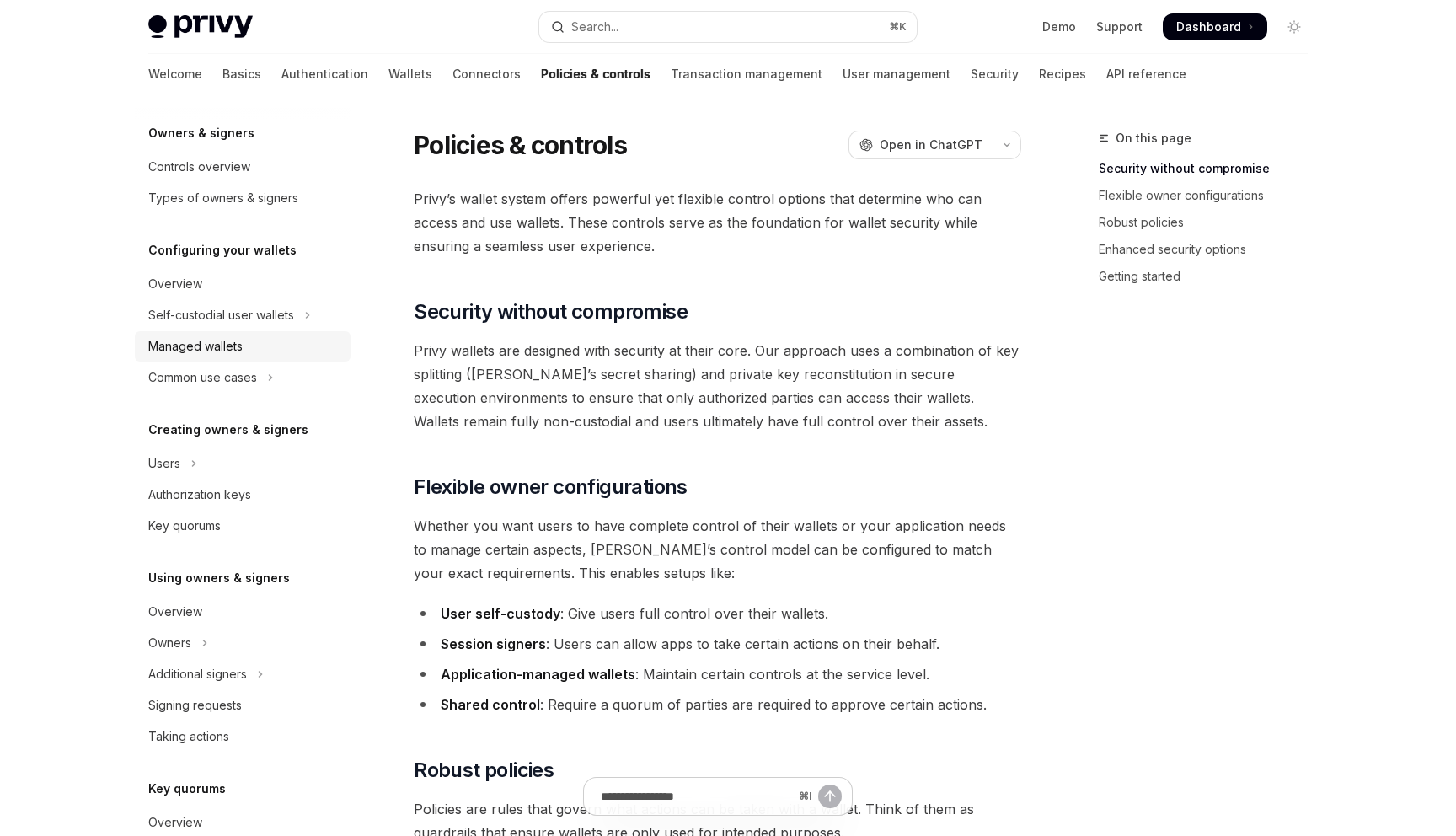
click at [243, 336] on div "Managed wallets" at bounding box center [195, 347] width 94 height 20
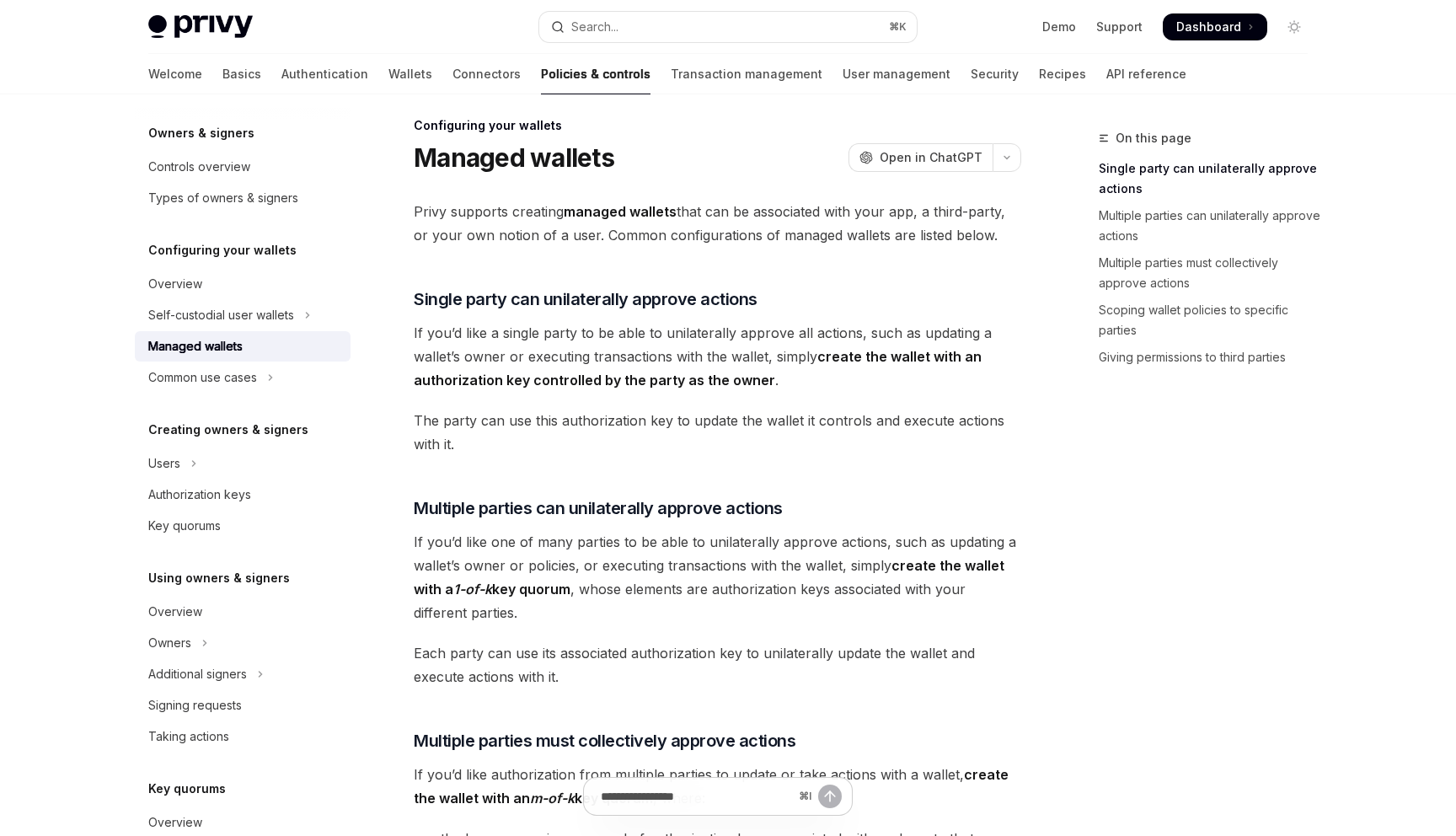
scroll to position [25, 0]
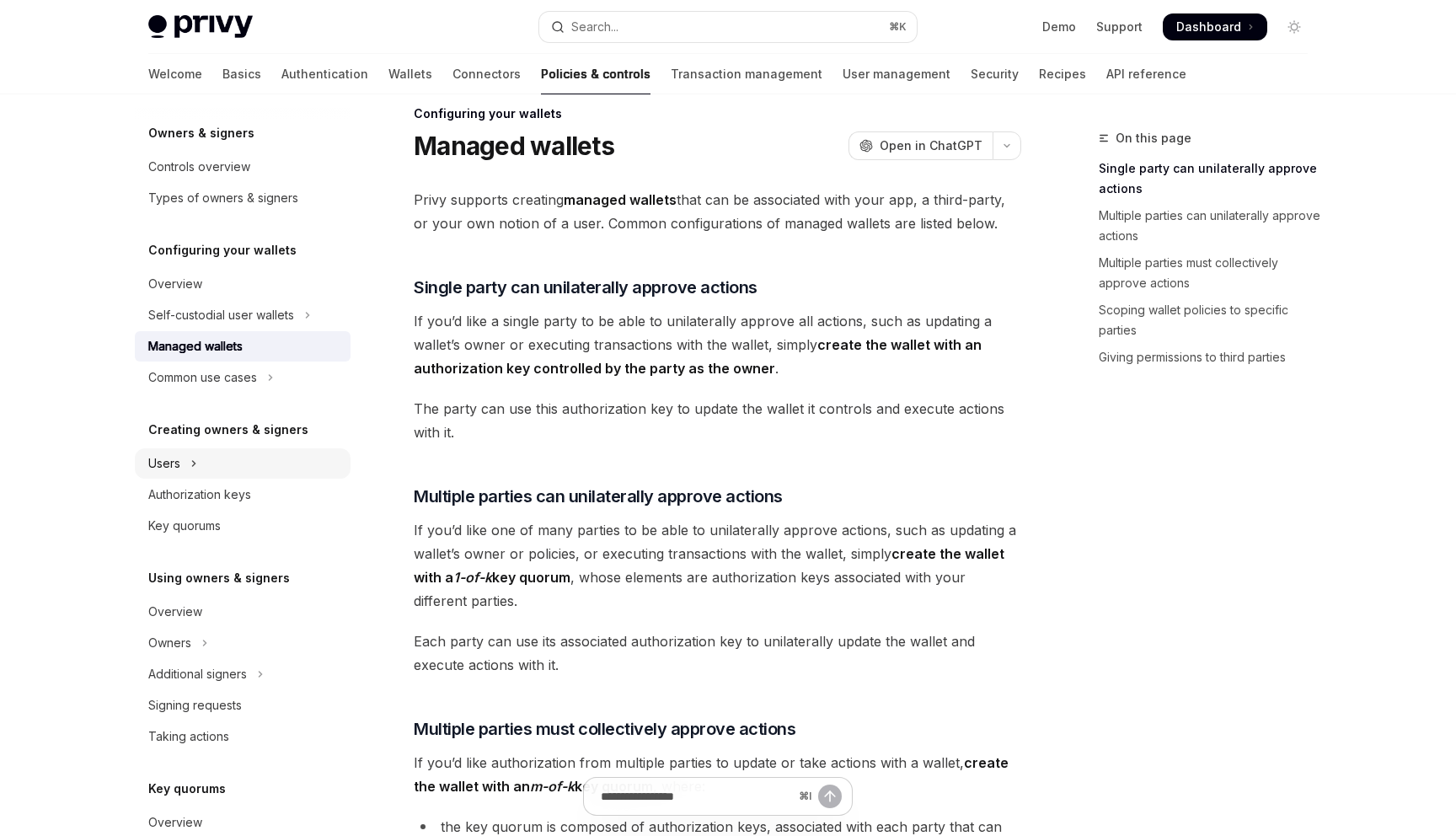
click at [321, 449] on button "Users" at bounding box center [243, 464] width 216 height 31
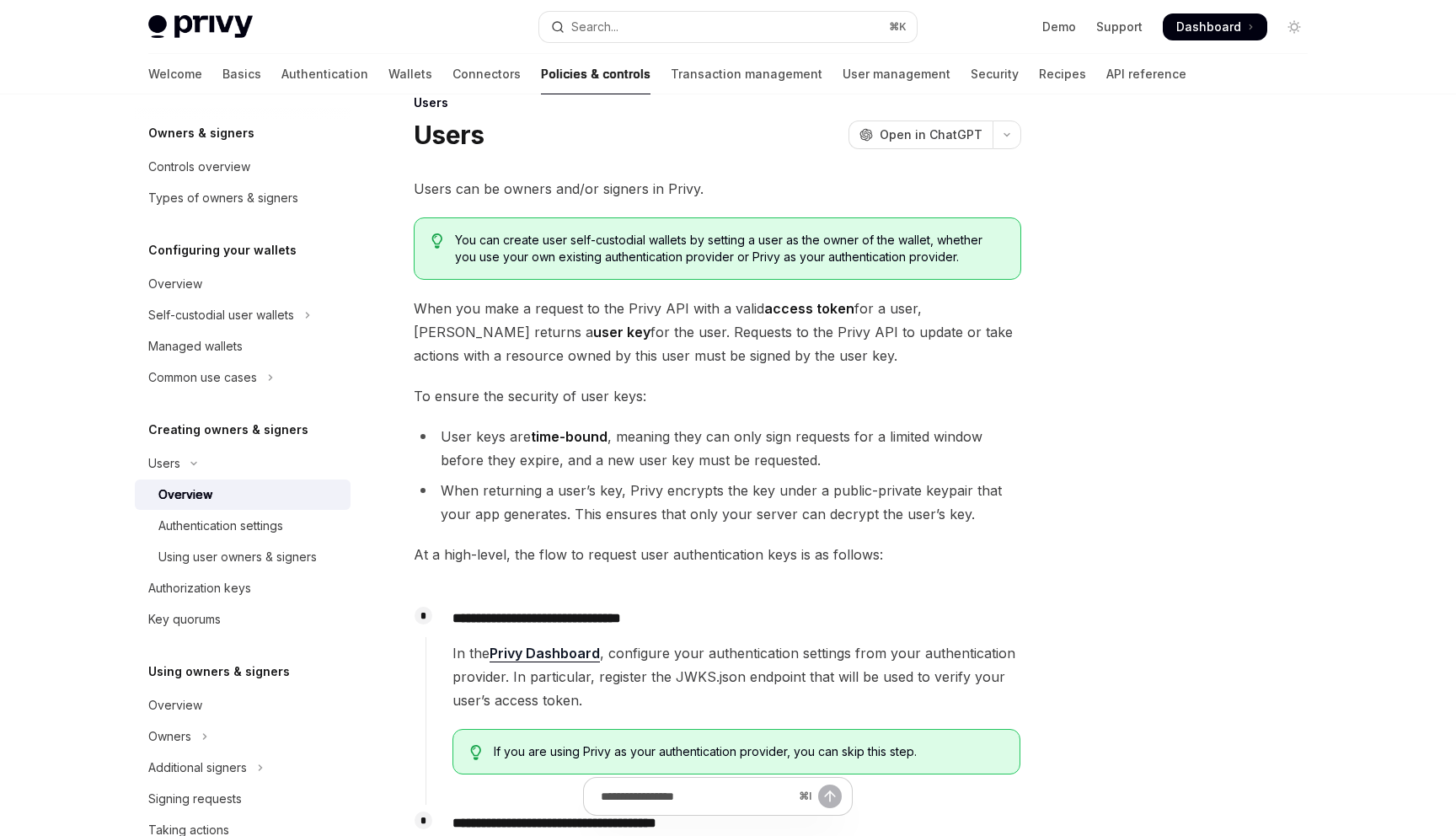
scroll to position [35, 0]
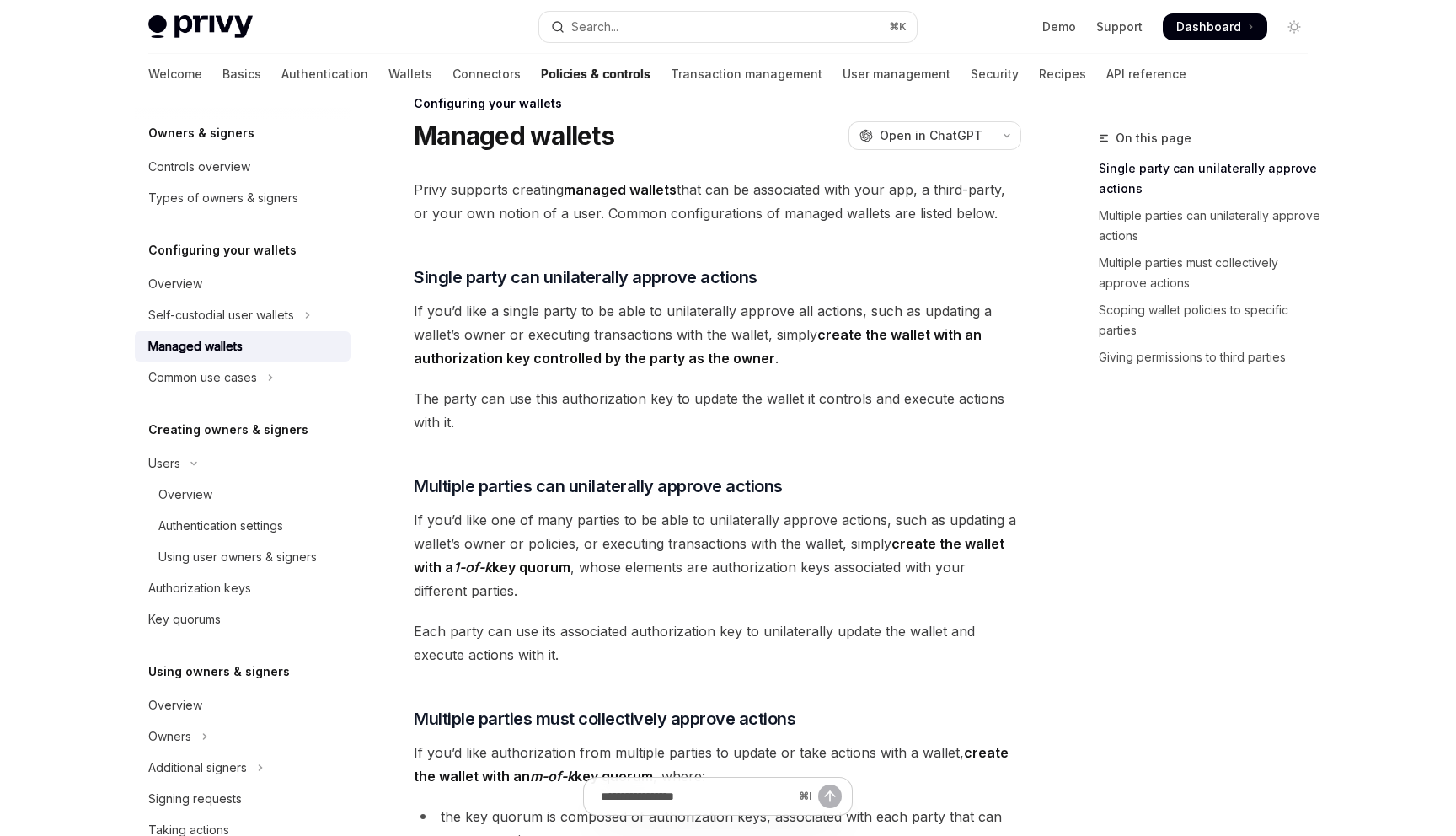
scroll to position [25, 0]
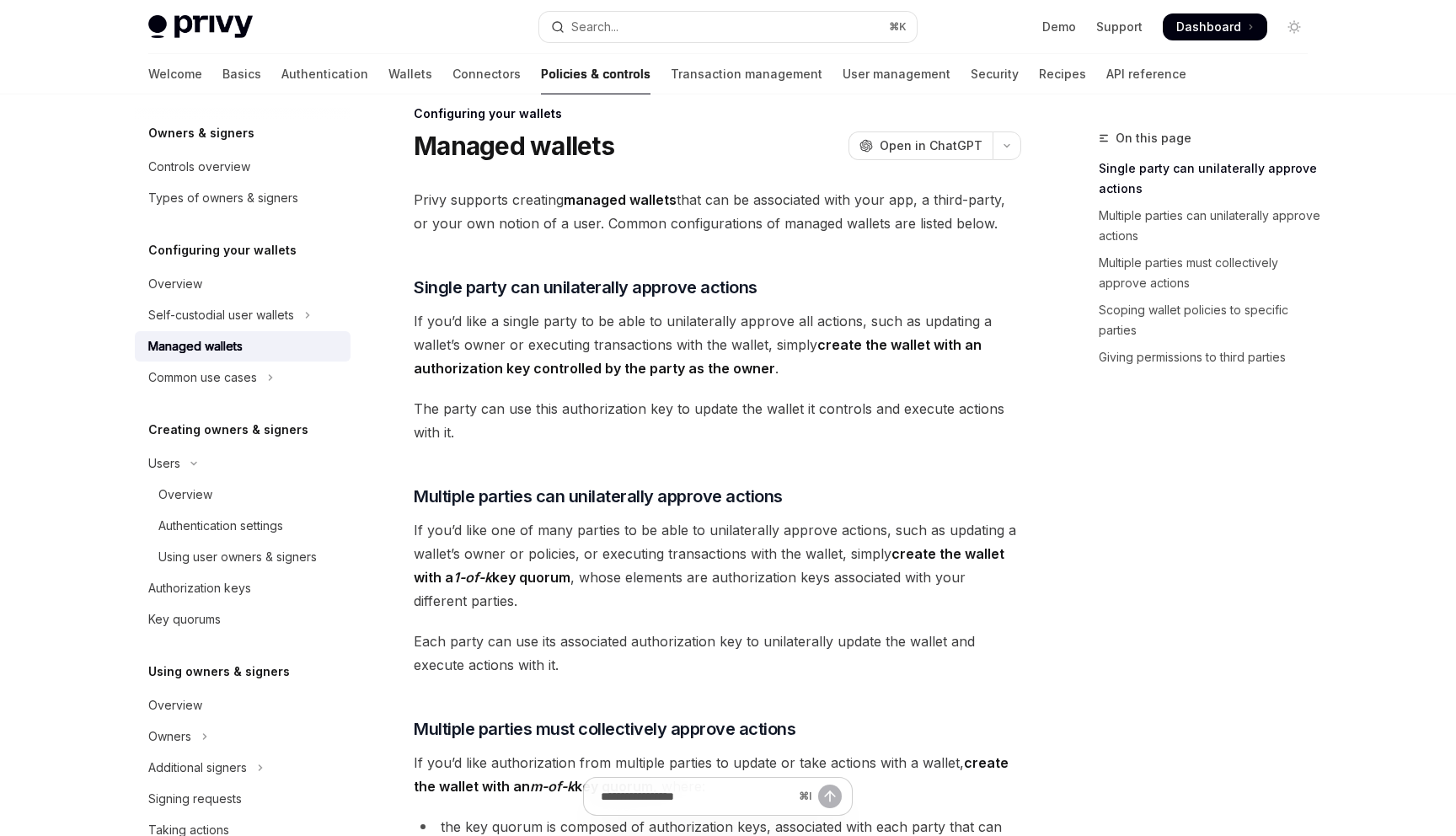
type textarea "*"
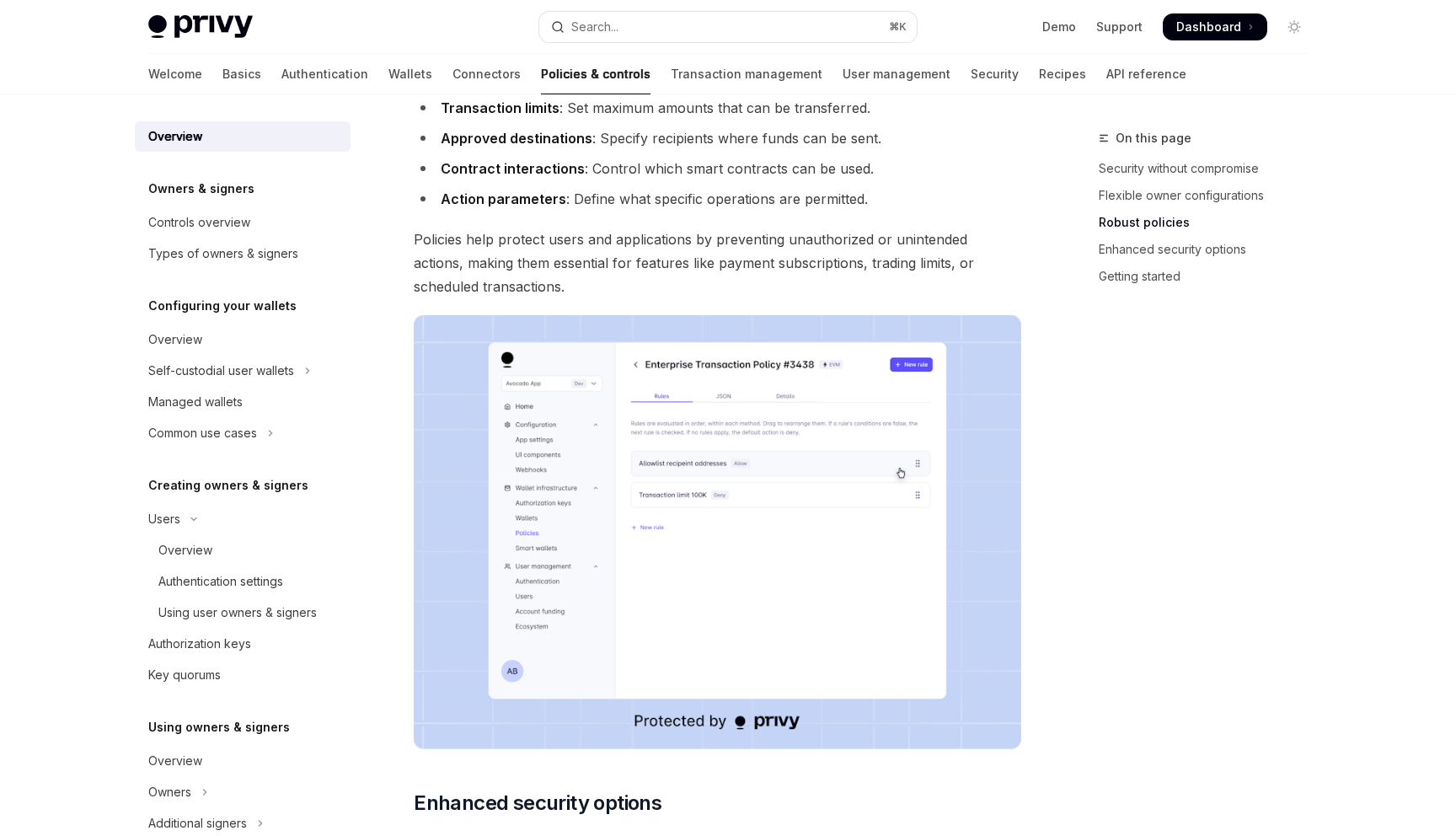
scroll to position [778, 0]
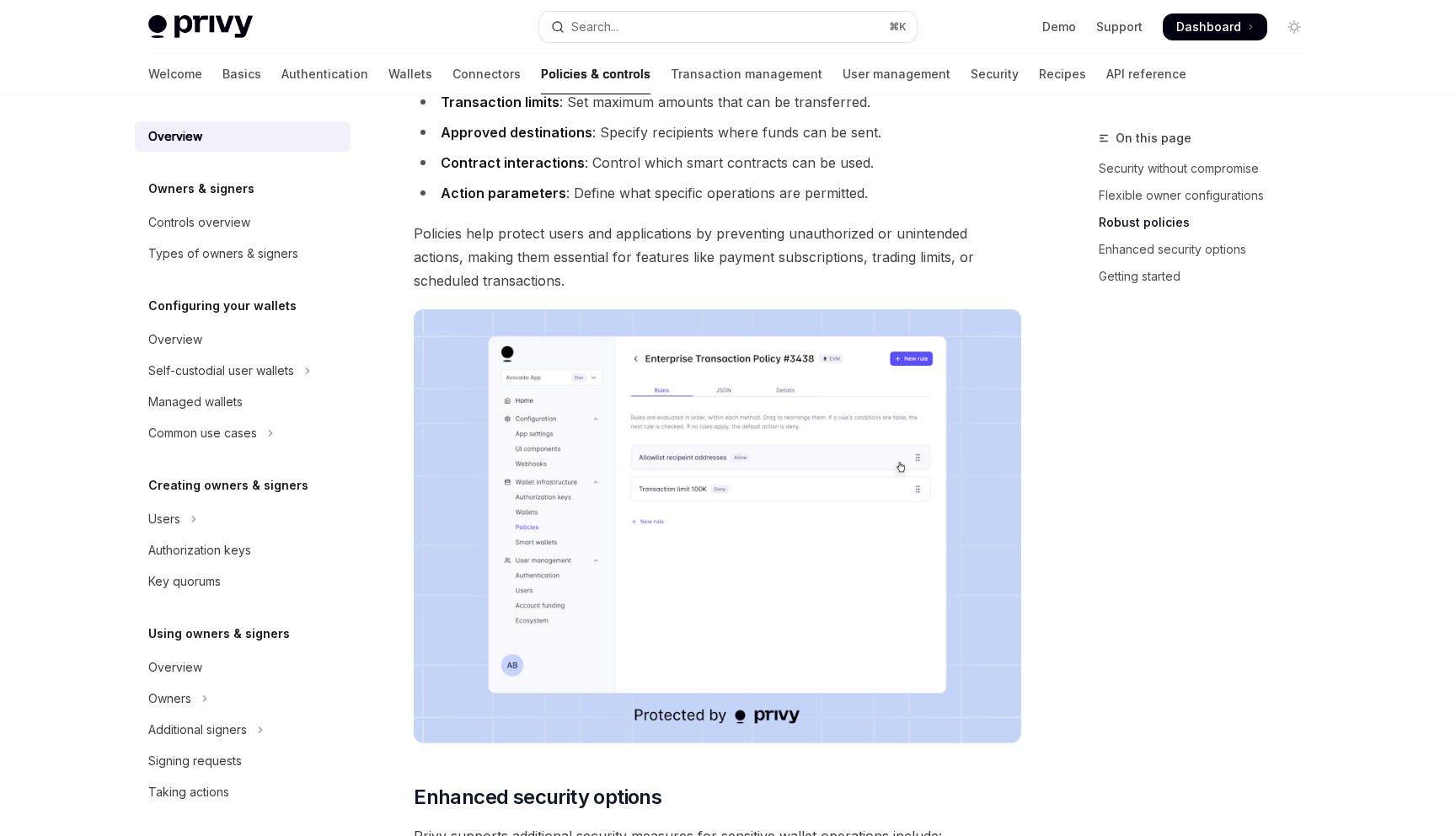
scroll to position [778, 0]
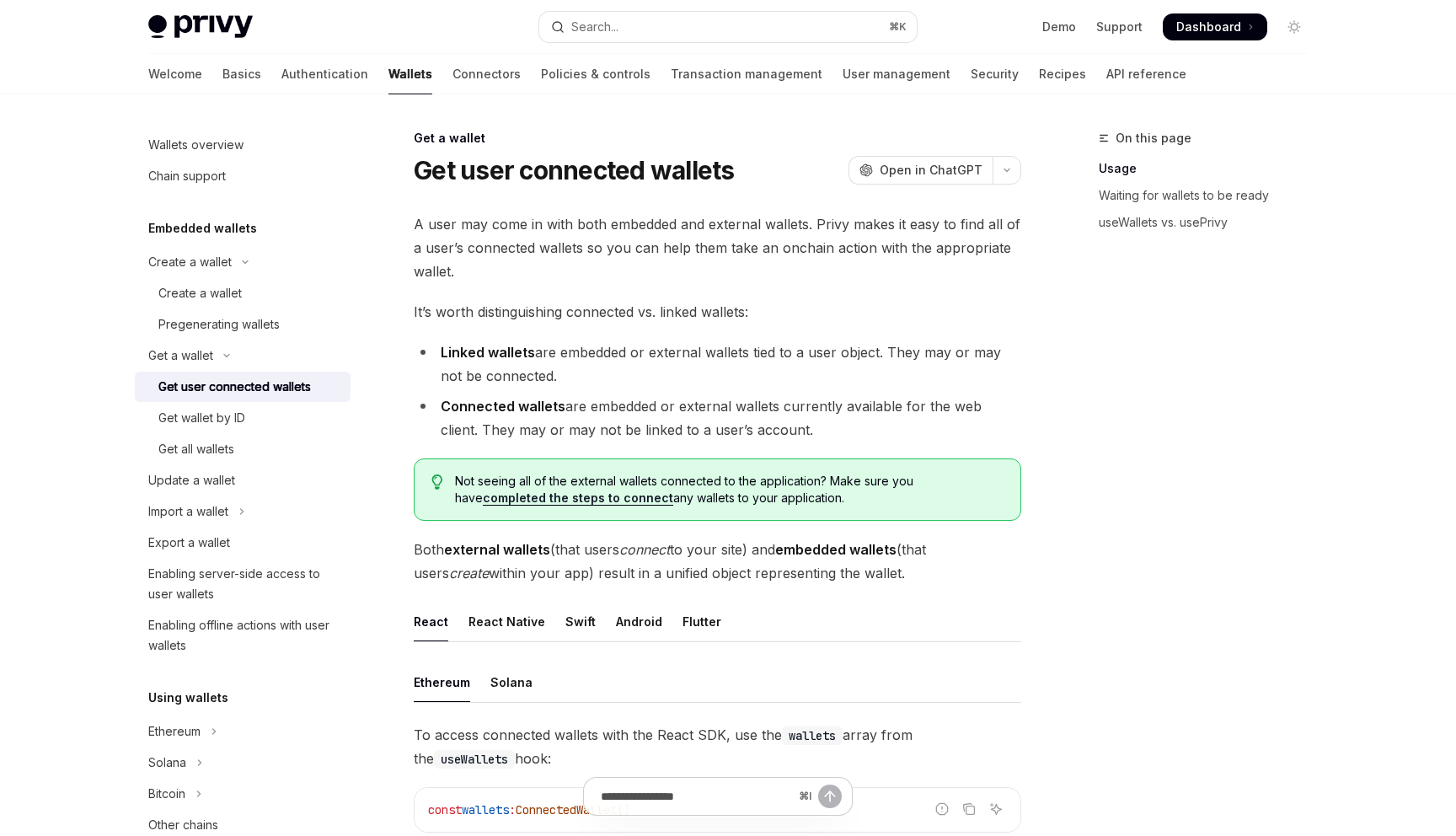
click at [610, 341] on li "Linked wallets are embedded or external wallets tied to a user object. They may…" at bounding box center [717, 364] width 607 height 48
click at [234, 439] on div "Get all wallets" at bounding box center [195, 449] width 76 height 20
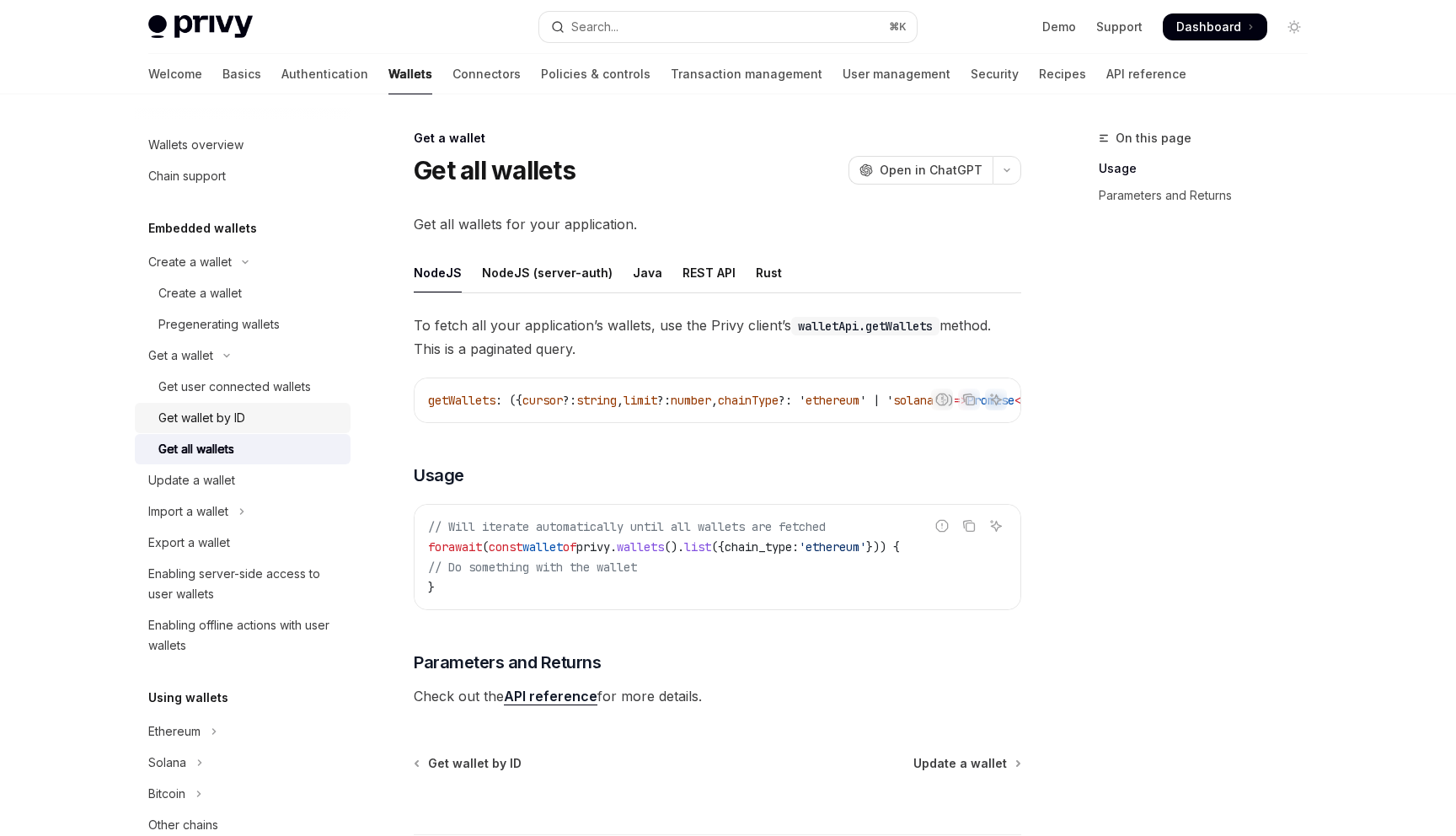
click at [330, 403] on link "Get wallet by ID" at bounding box center [243, 418] width 216 height 31
type textarea "*"
